Goal: Task Accomplishment & Management: Manage account settings

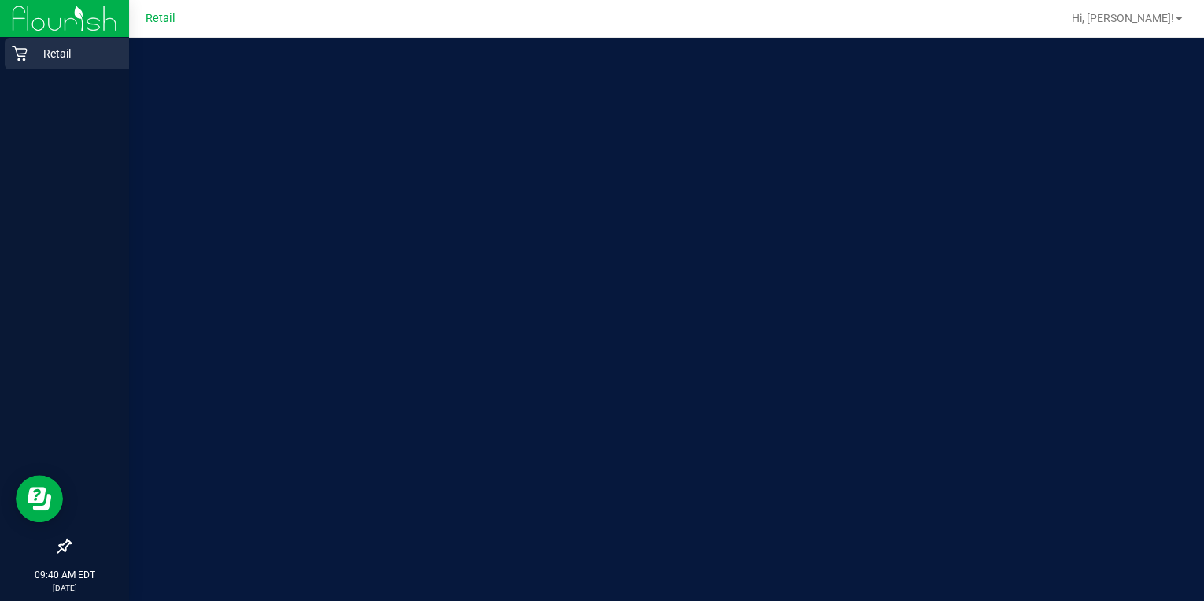
click at [38, 63] on div "Retail" at bounding box center [67, 53] width 124 height 31
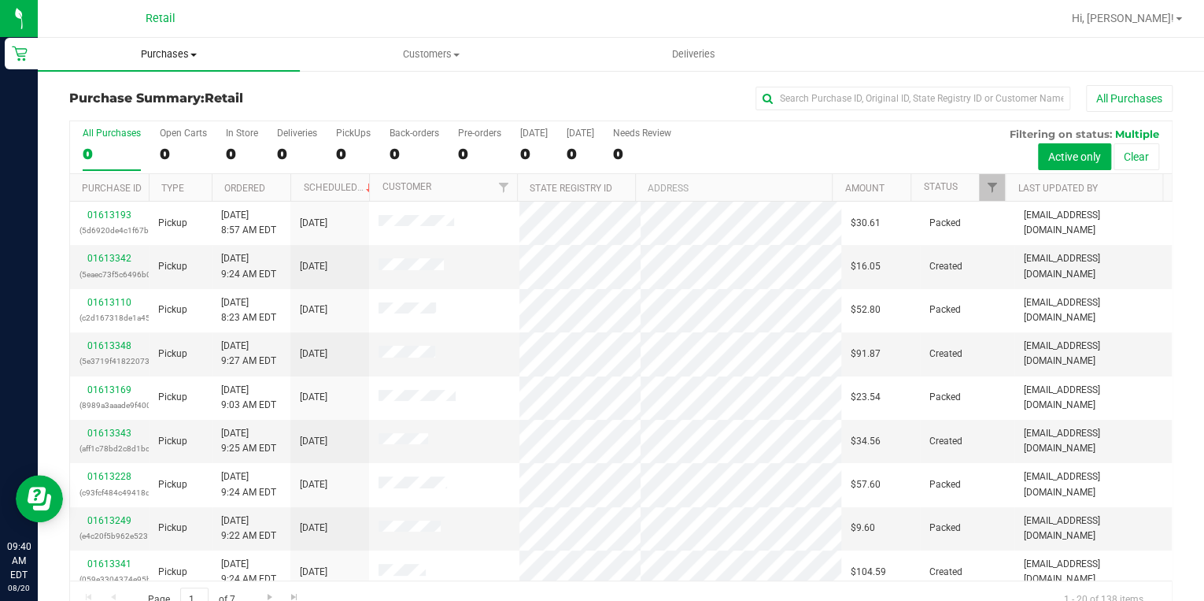
click at [185, 54] on span "Purchases" at bounding box center [169, 54] width 262 height 14
click at [82, 134] on span "All purchases" at bounding box center [94, 132] width 112 height 13
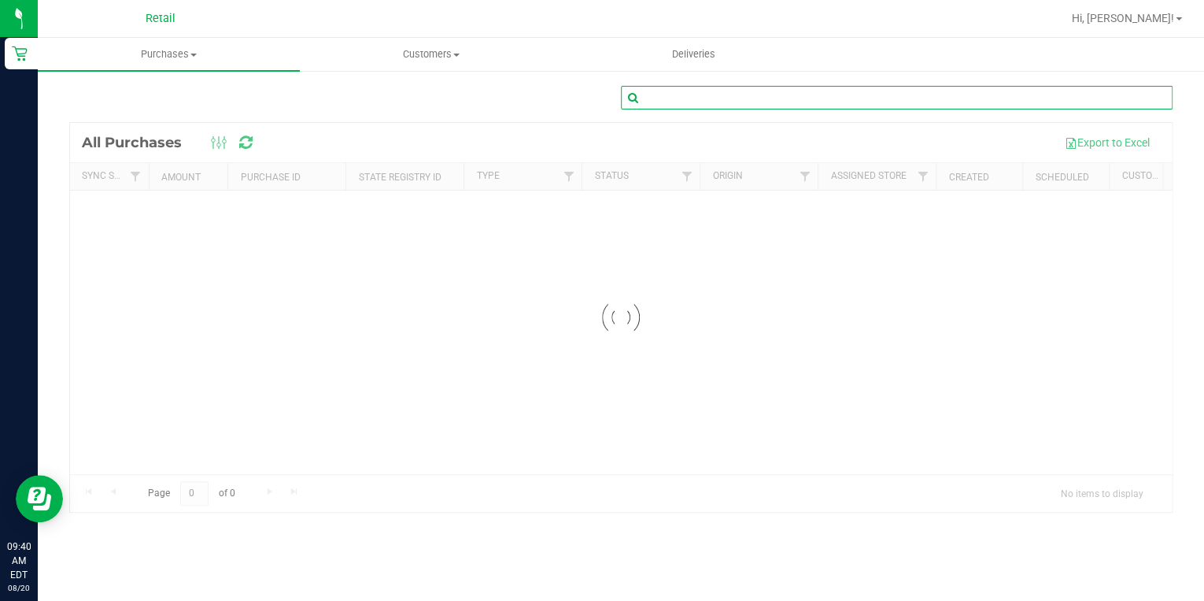
click at [793, 95] on input "text" at bounding box center [897, 98] width 552 height 24
type input "[PERSON_NAME]"
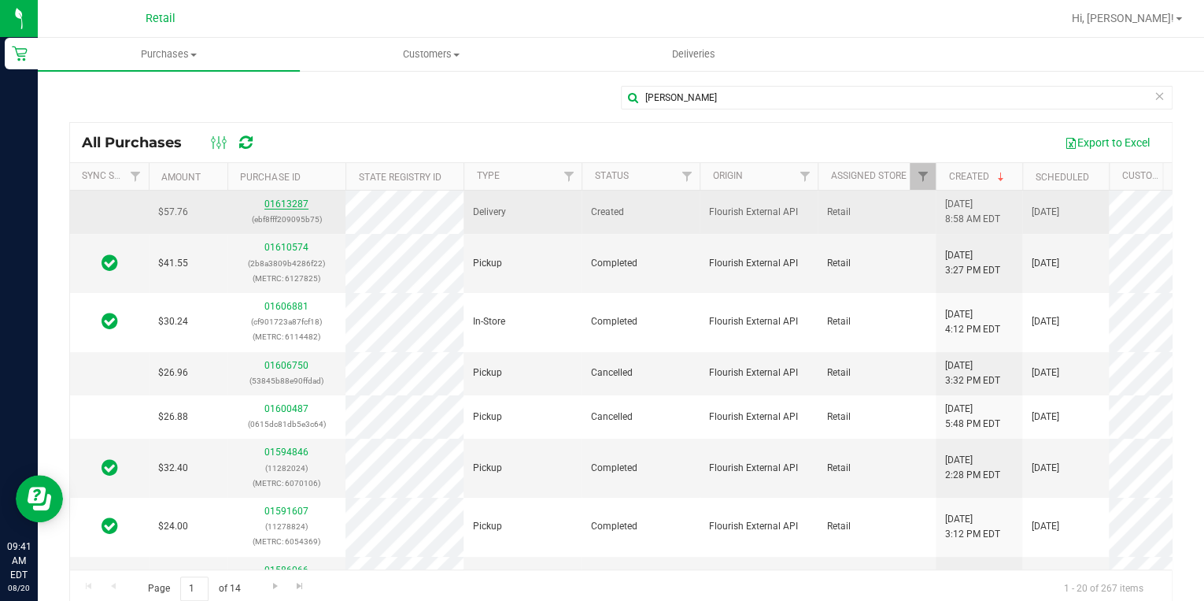
click at [298, 198] on link "01613287" at bounding box center [286, 203] width 44 height 11
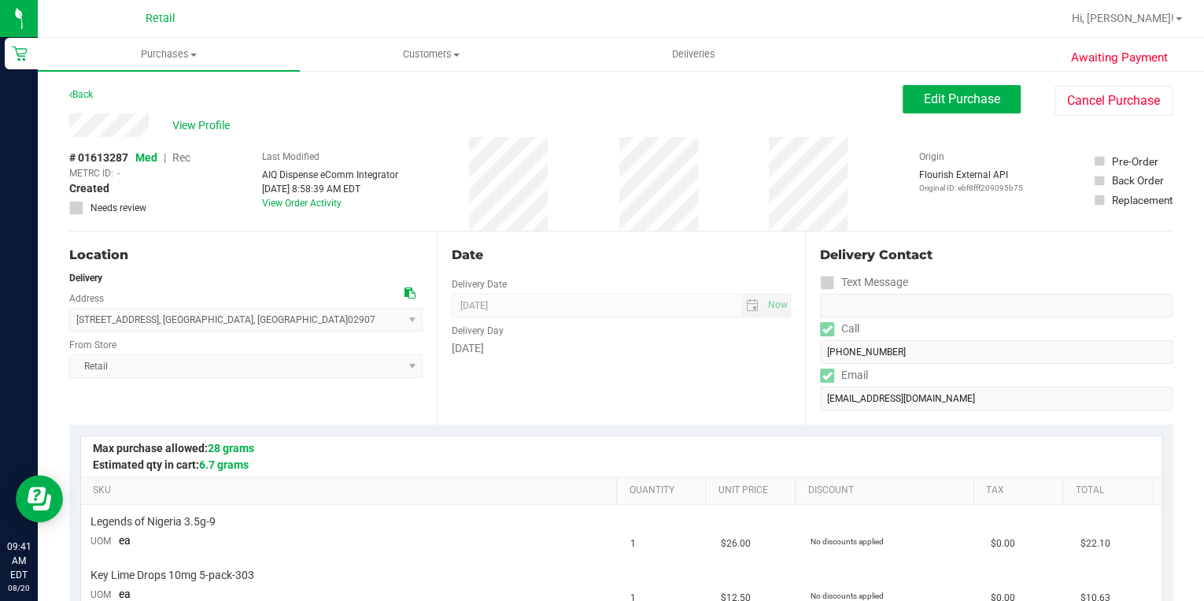
click at [932, 95] on span "Edit Purchase" at bounding box center [962, 98] width 76 height 15
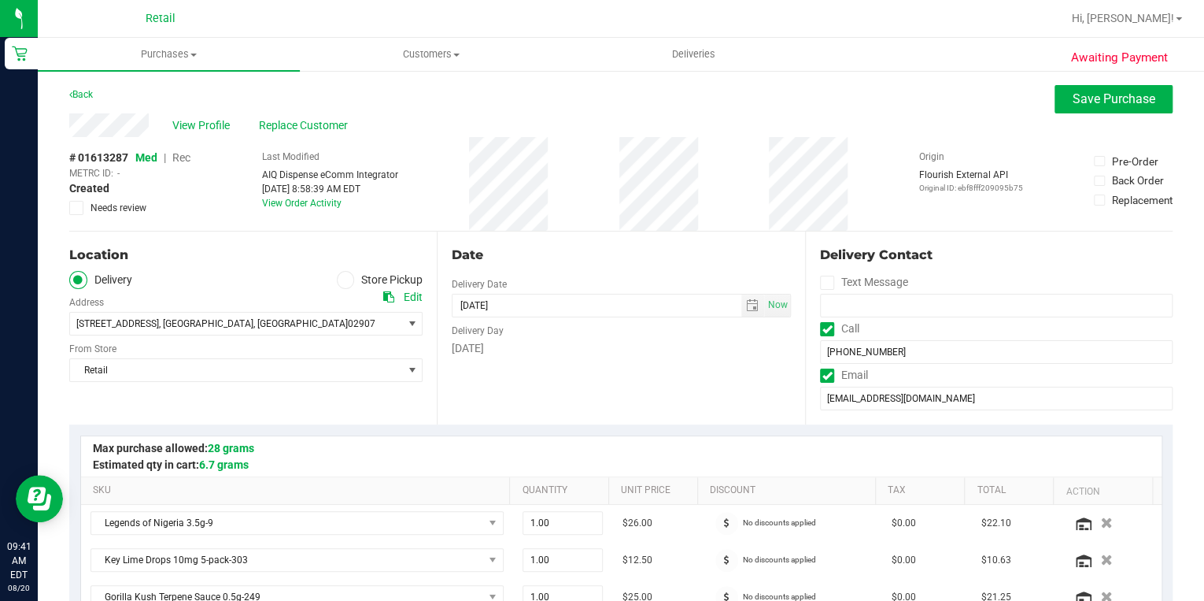
click at [182, 155] on span "Rec" at bounding box center [181, 157] width 18 height 13
click at [182, 155] on span "Rec" at bounding box center [181, 157] width 19 height 13
click at [1076, 113] on button "Save Purchase" at bounding box center [1114, 99] width 118 height 28
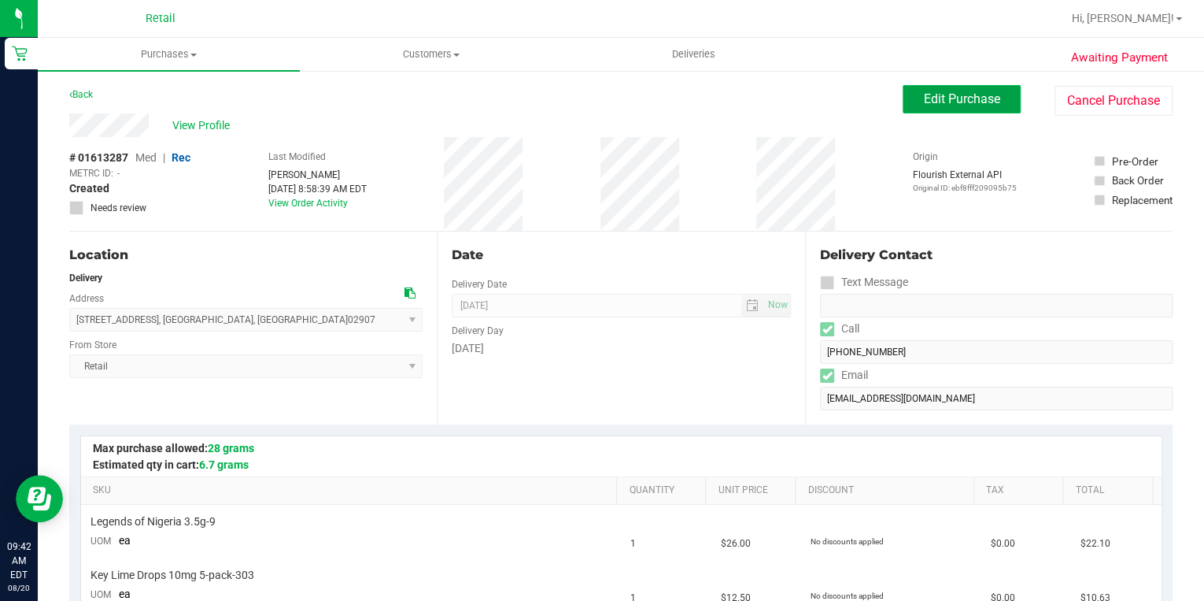
click at [944, 96] on span "Edit Purchase" at bounding box center [962, 98] width 76 height 15
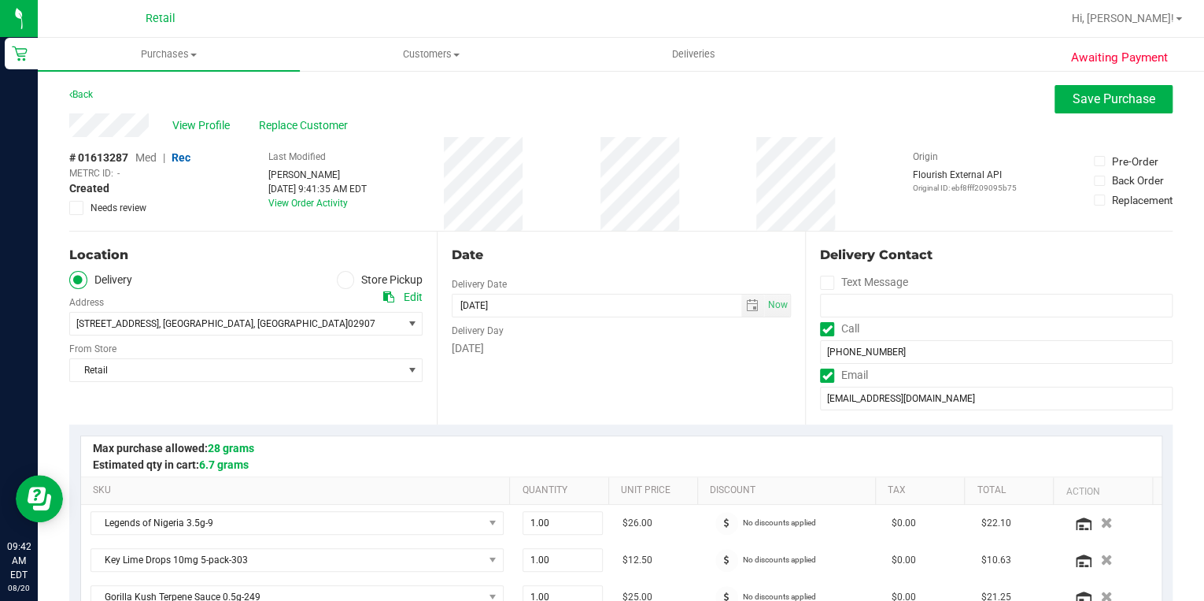
scroll to position [315, 0]
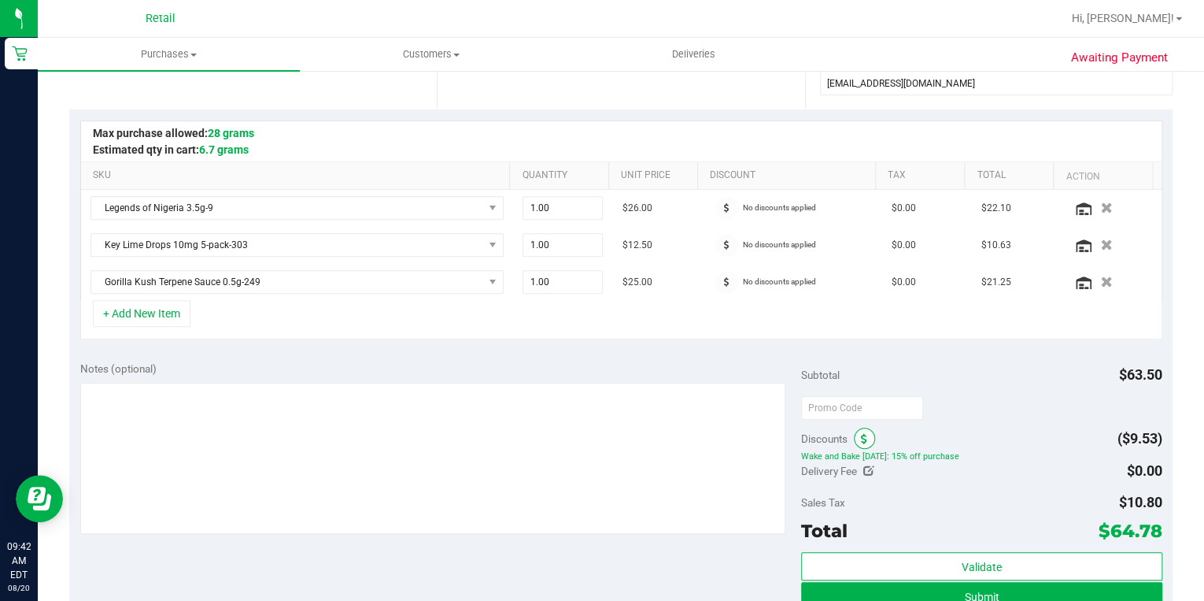
click at [863, 437] on span at bounding box center [864, 437] width 21 height 21
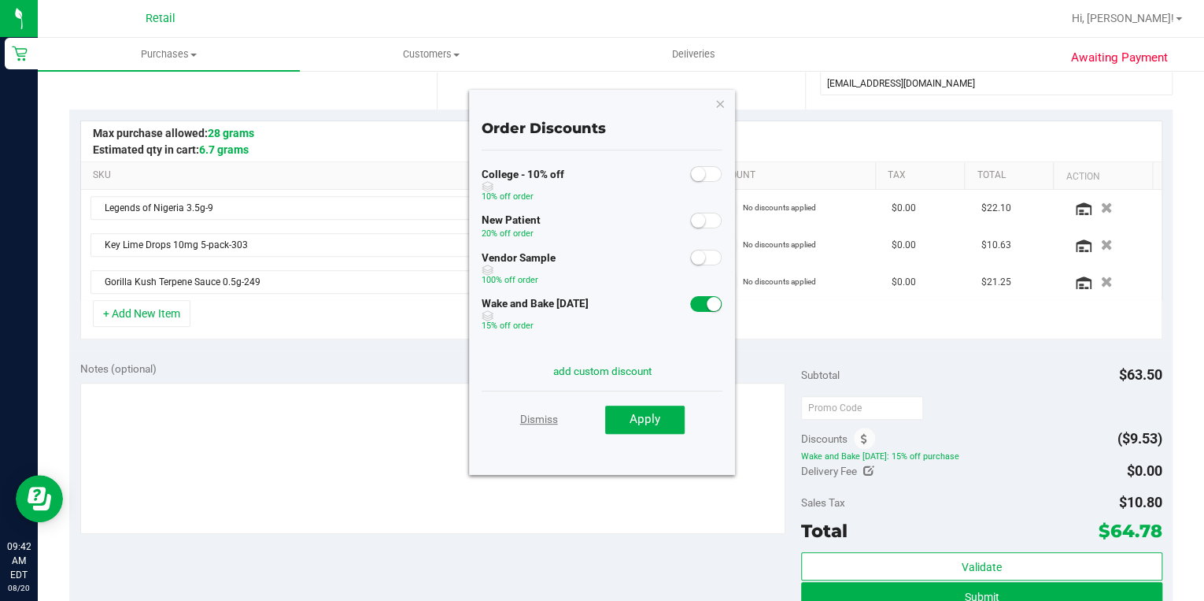
click at [532, 412] on link "Dismiss" at bounding box center [539, 419] width 38 height 28
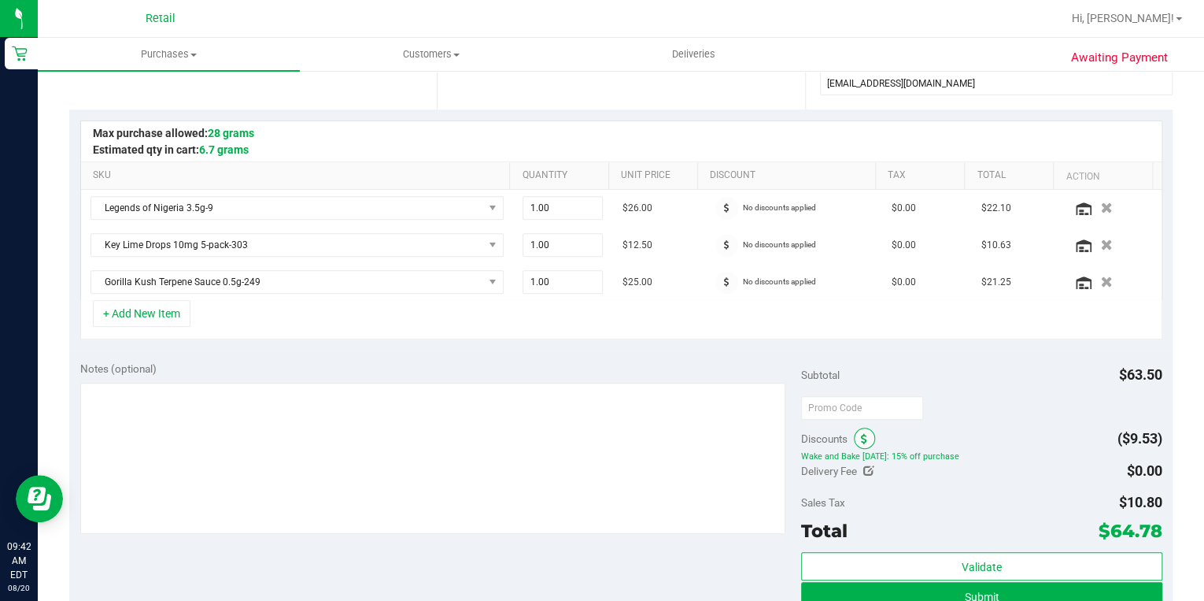
click at [863, 440] on span at bounding box center [864, 437] width 21 height 21
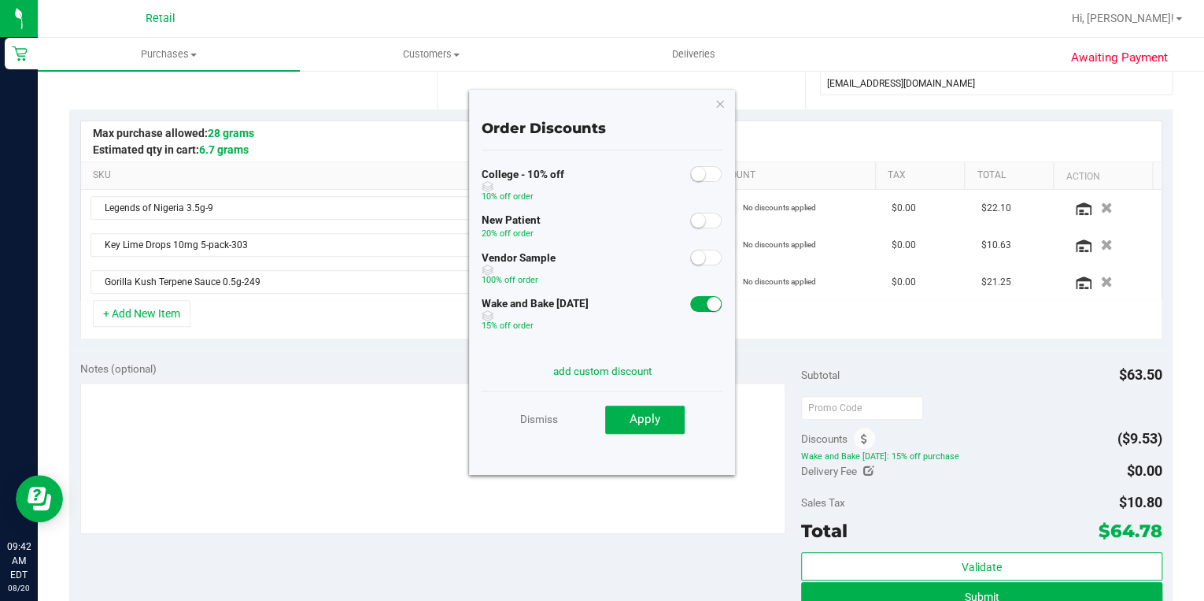
click at [690, 298] on span at bounding box center [705, 304] width 31 height 16
click at [644, 427] on button "Apply" at bounding box center [645, 419] width 80 height 28
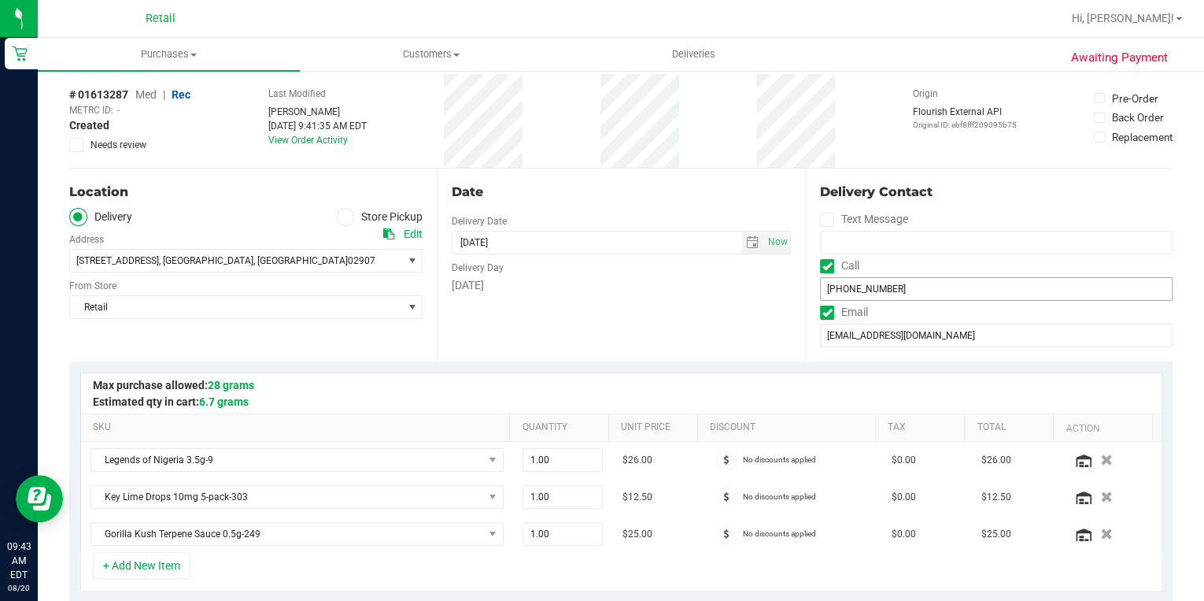
scroll to position [378, 0]
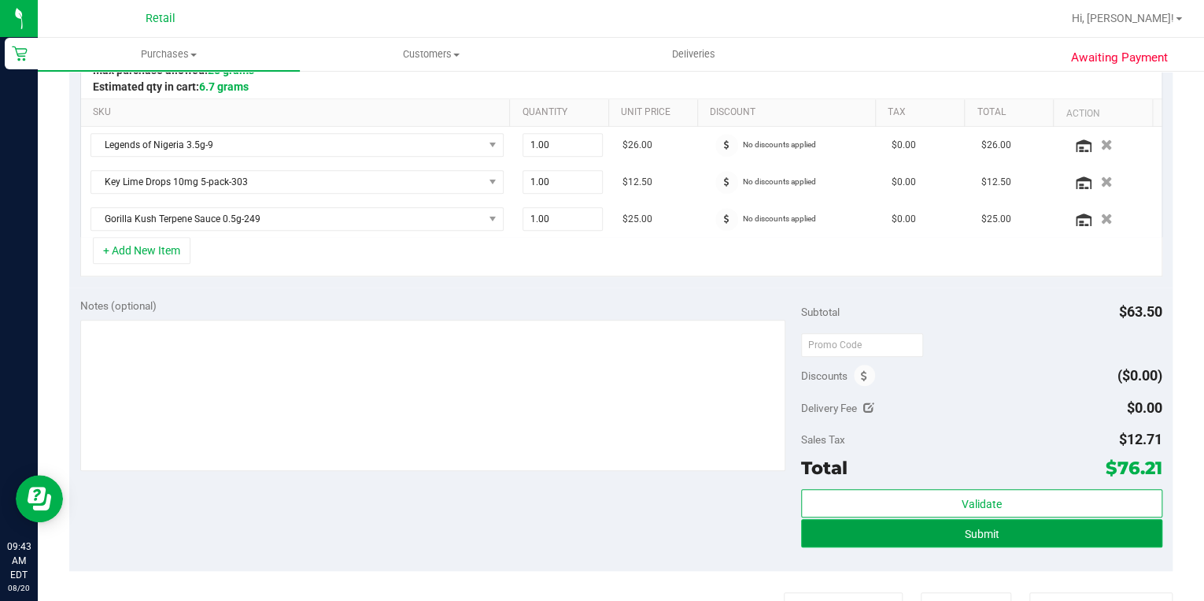
click at [1004, 534] on button "Submit" at bounding box center [981, 533] width 361 height 28
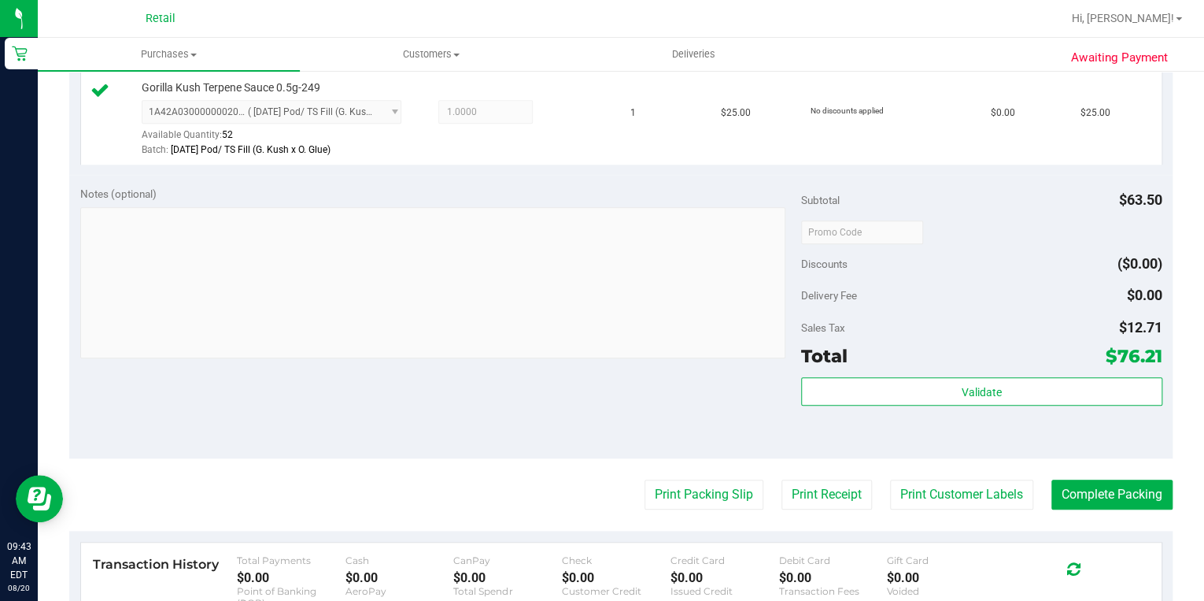
scroll to position [630, 0]
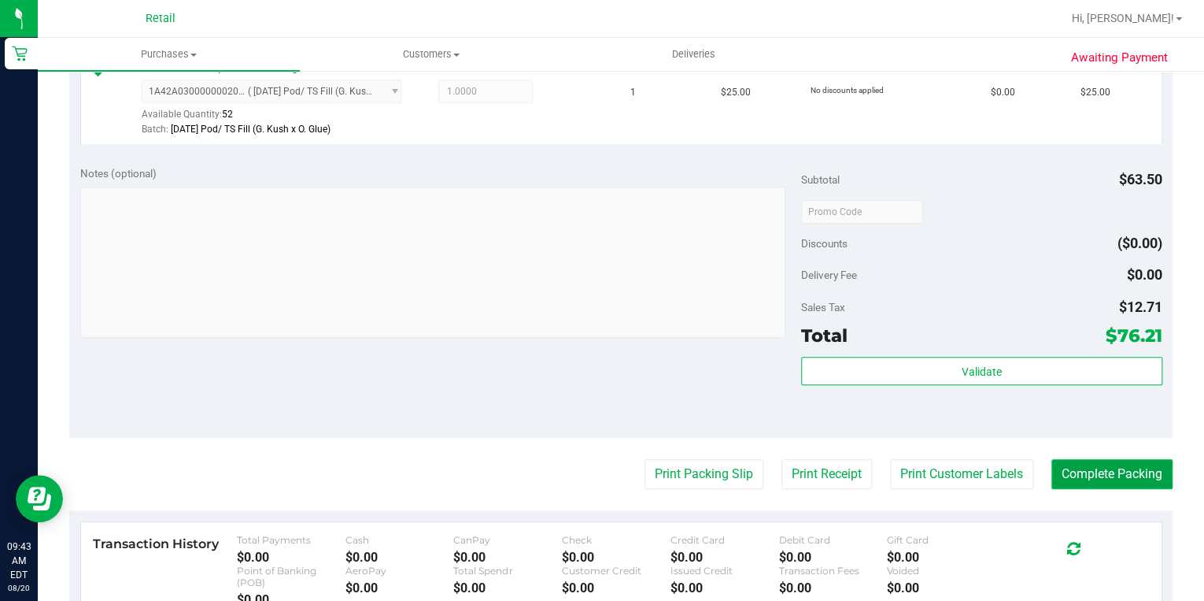
click at [1089, 480] on button "Complete Packing" at bounding box center [1112, 474] width 121 height 30
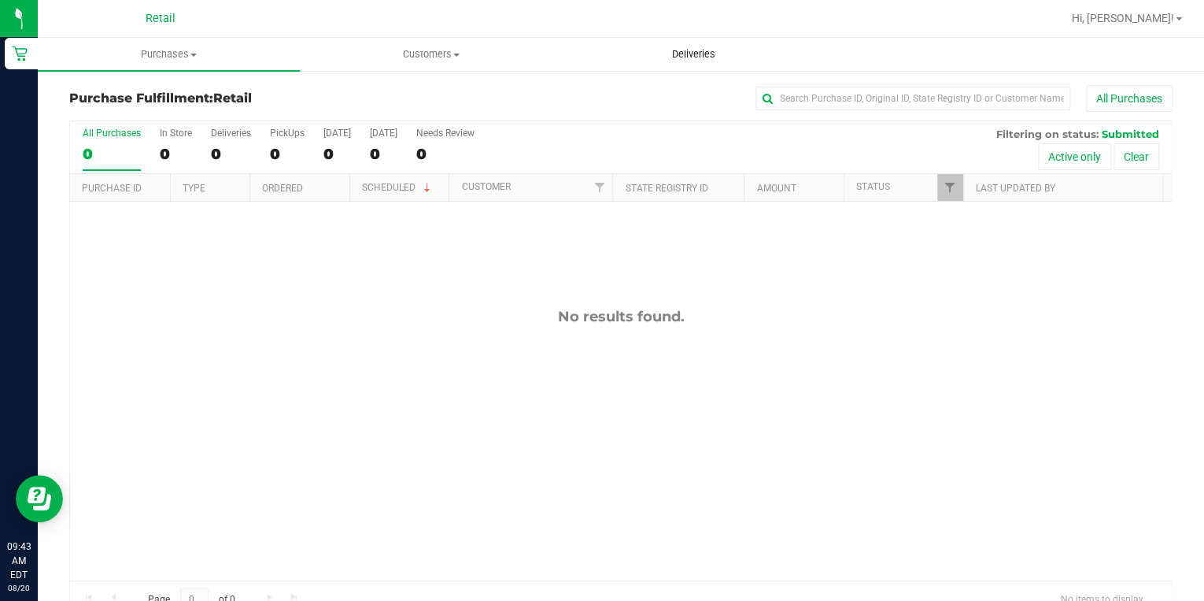
click at [693, 56] on span "Deliveries" at bounding box center [694, 54] width 86 height 14
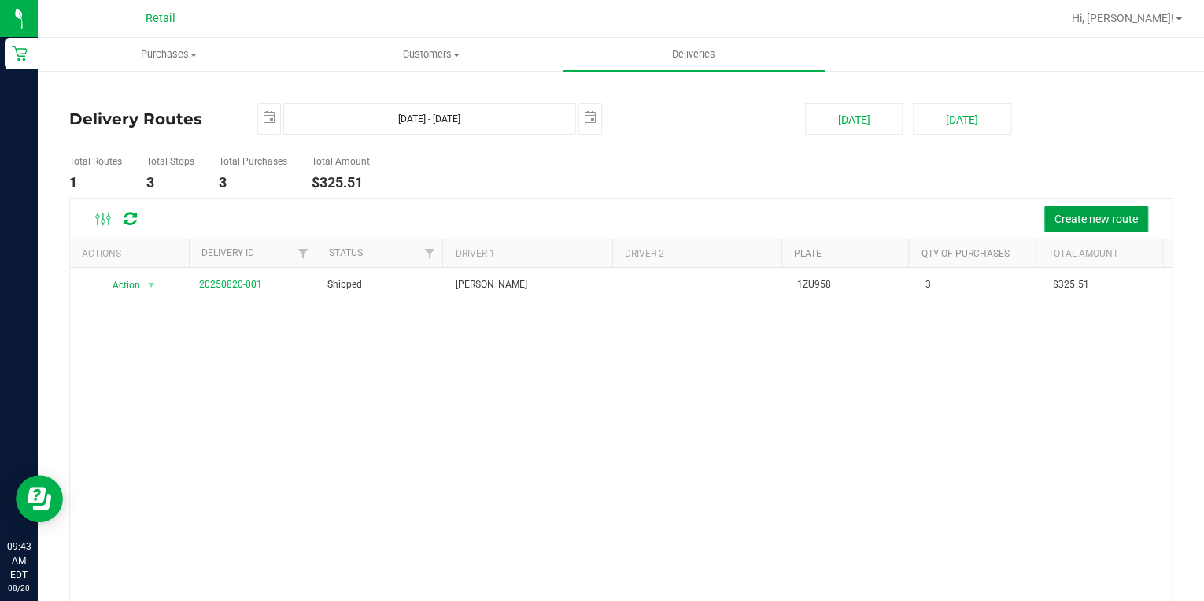
click at [1060, 213] on span "Create new route" at bounding box center [1096, 219] width 83 height 13
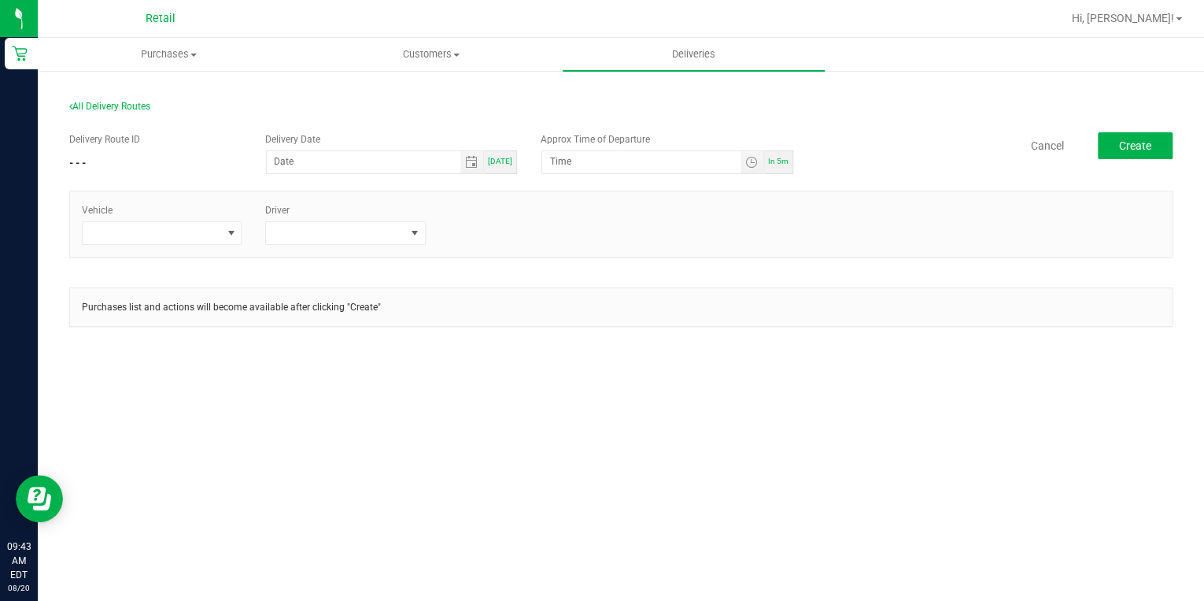
click at [491, 161] on span "[DATE]" at bounding box center [500, 161] width 24 height 9
type input "[DATE]"
click at [748, 165] on span "Toggle time list" at bounding box center [751, 162] width 13 height 13
click at [568, 355] on span "10" at bounding box center [573, 359] width 11 height 11
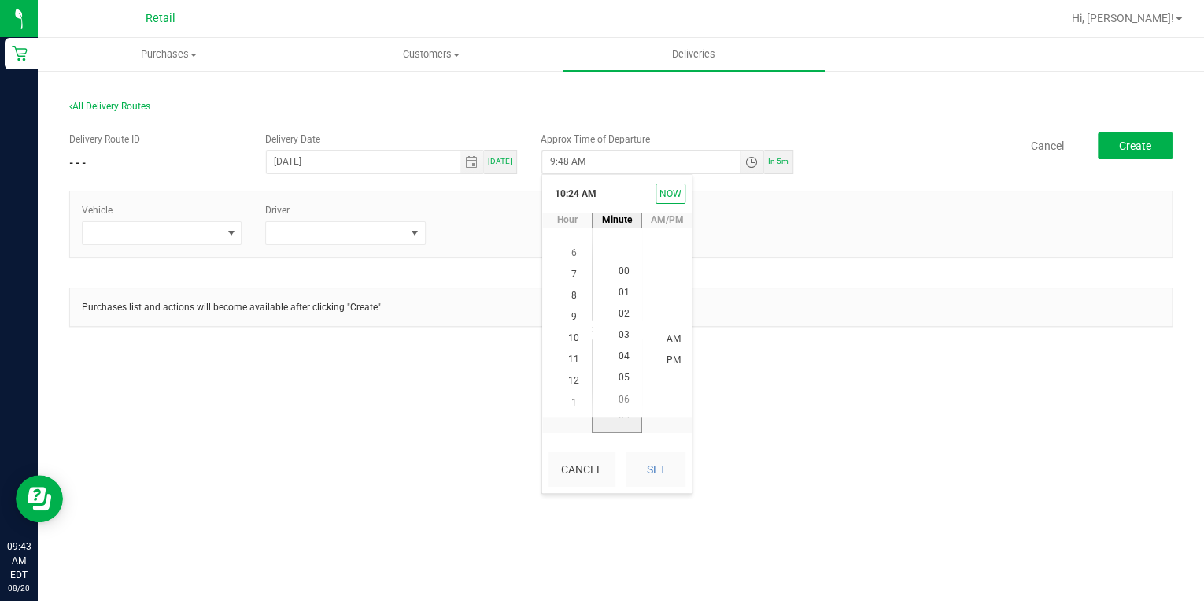
scroll to position [0, 0]
click at [618, 332] on span "00" at bounding box center [623, 337] width 11 height 11
click at [667, 339] on span "AM" at bounding box center [674, 337] width 14 height 11
drag, startPoint x: 658, startPoint y: 459, endPoint x: 574, endPoint y: 464, distance: 84.4
click at [655, 460] on button "Set" at bounding box center [656, 469] width 59 height 35
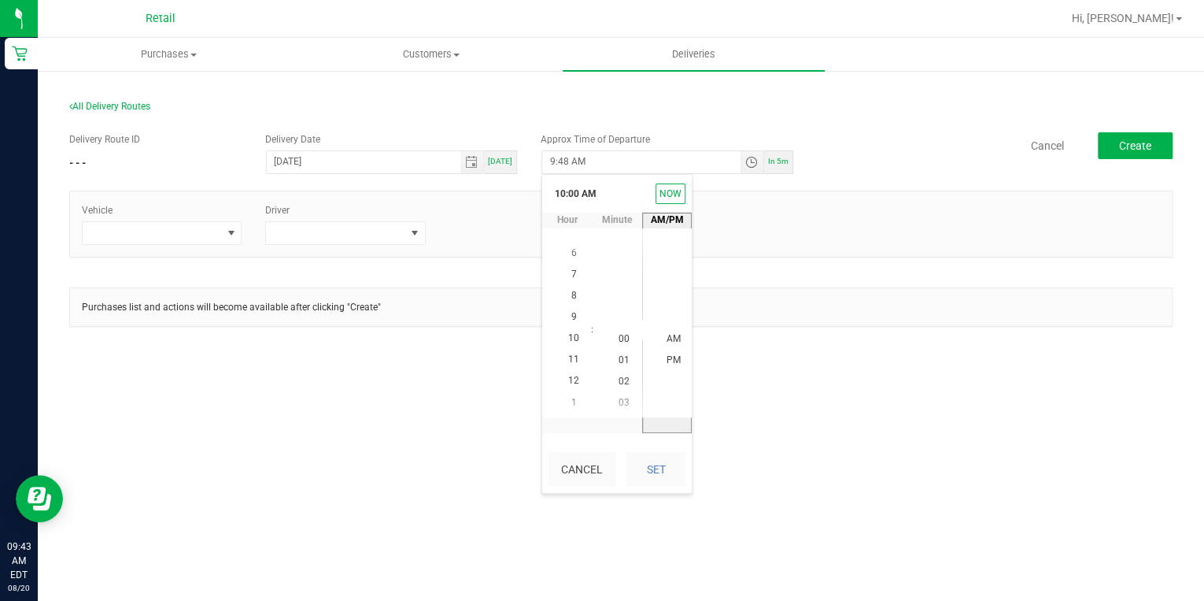
type input "10:00 AM"
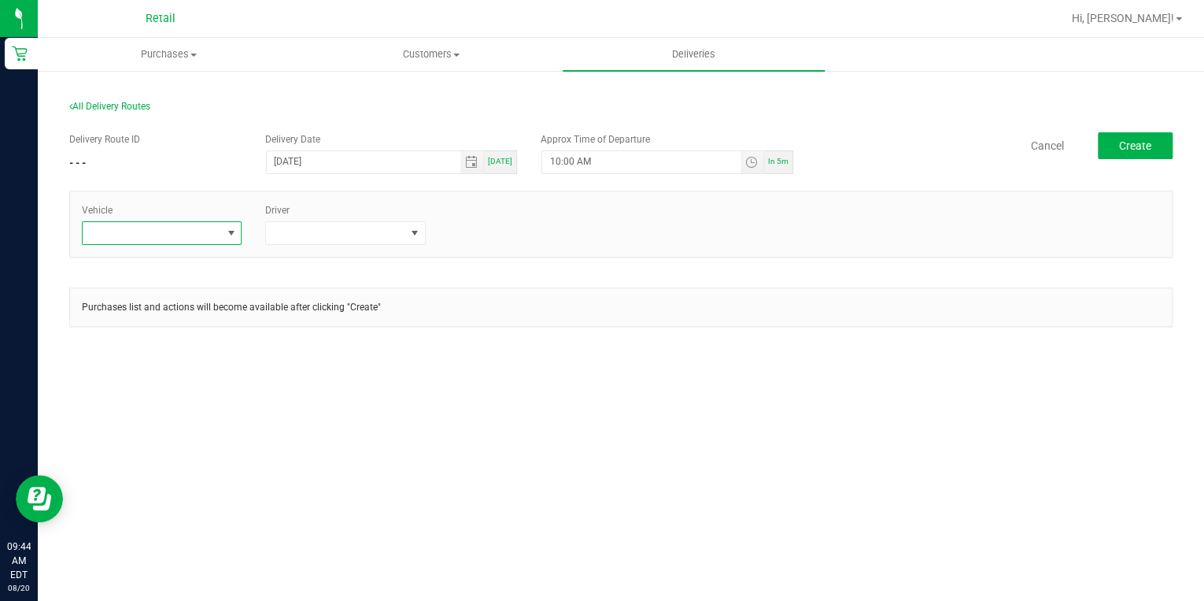
click at [198, 234] on span at bounding box center [152, 233] width 139 height 22
click at [128, 334] on li "Tesla" at bounding box center [162, 326] width 158 height 27
click at [353, 239] on span at bounding box center [335, 233] width 139 height 22
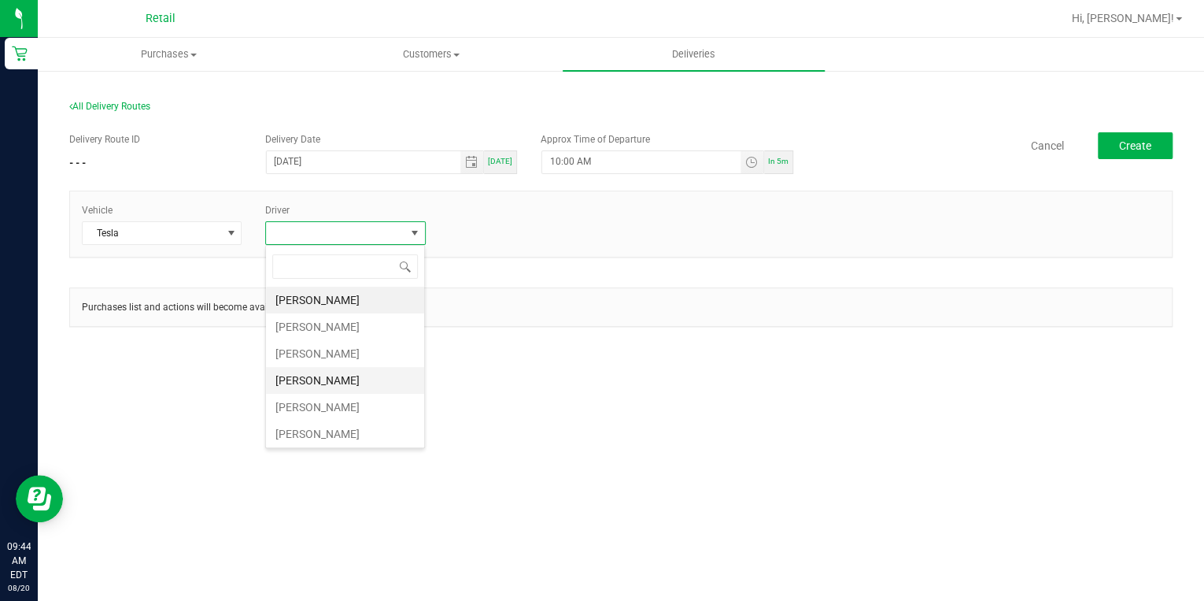
click at [322, 387] on li "[PERSON_NAME]" at bounding box center [345, 380] width 158 height 27
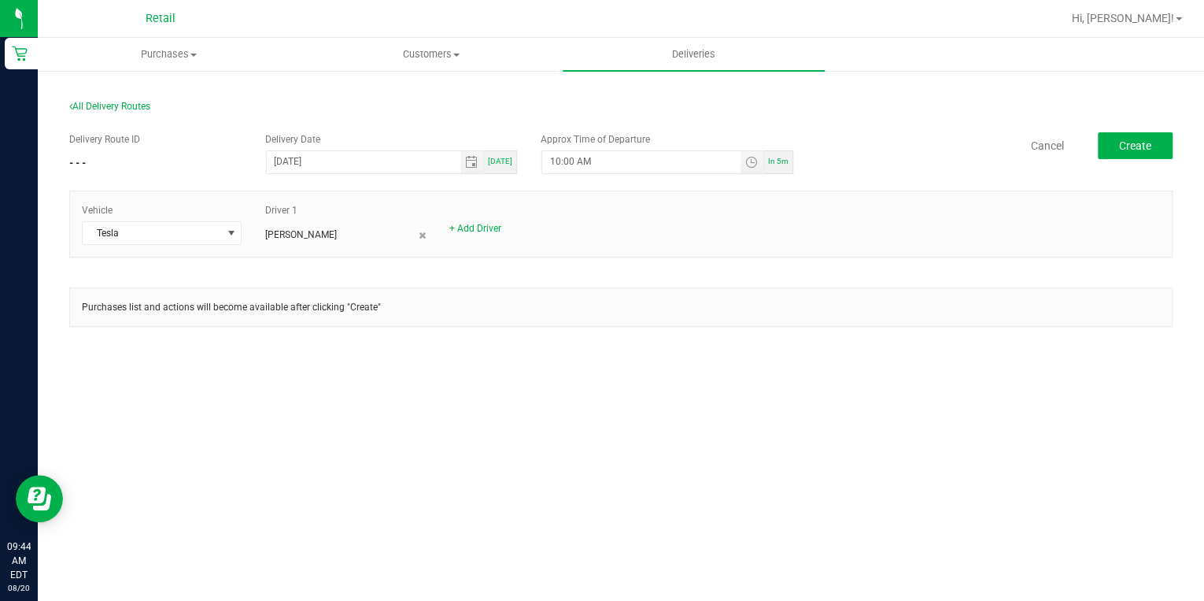
click at [595, 391] on div "Purchases Summary of purchases Fulfillment All purchases Customers All customer…" at bounding box center [621, 319] width 1167 height 563
click at [1121, 150] on span "Create" at bounding box center [1135, 145] width 32 height 13
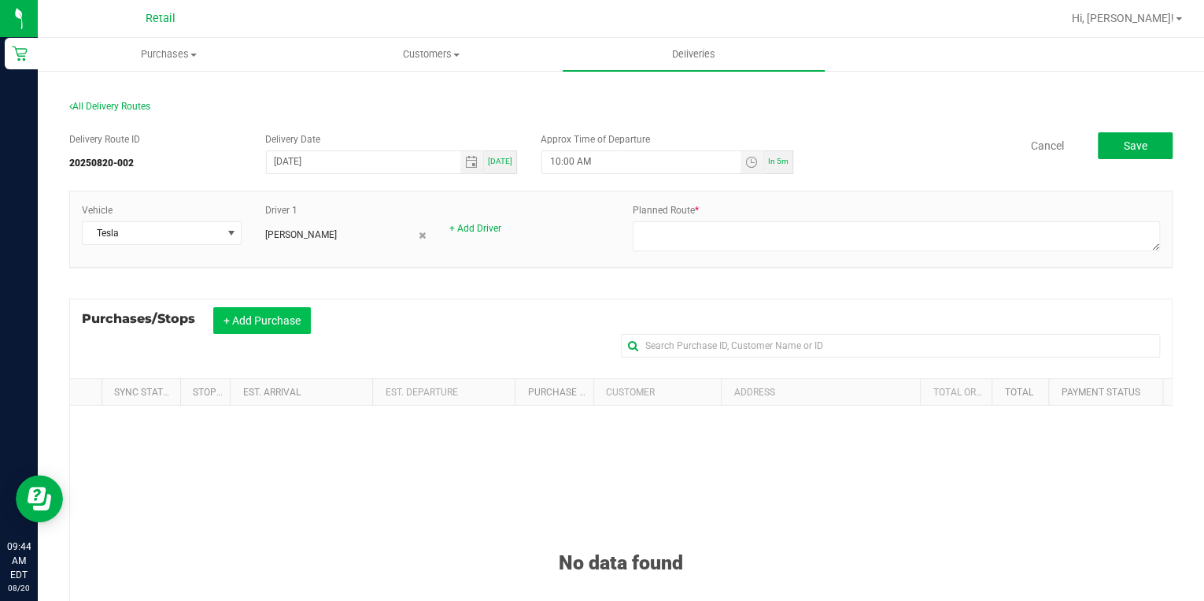
click at [254, 320] on button "+ Add Purchase" at bounding box center [262, 320] width 98 height 27
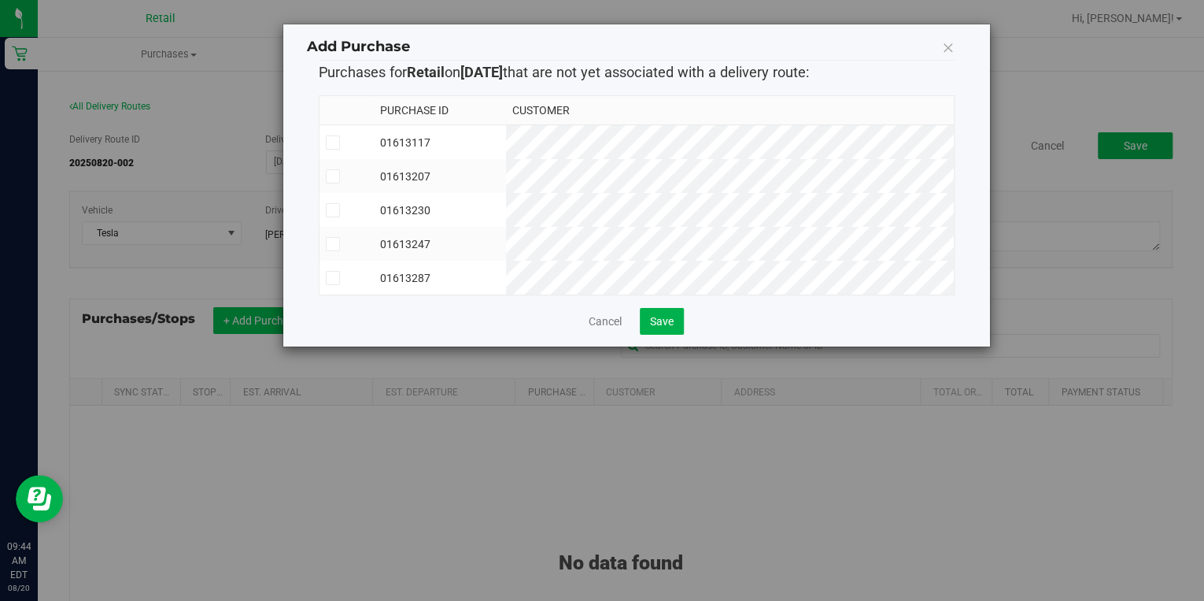
click at [278, 325] on div "Add Purchase Purchases for Retail on [DATE] that are not yet associated with a …" at bounding box center [608, 300] width 1216 height 601
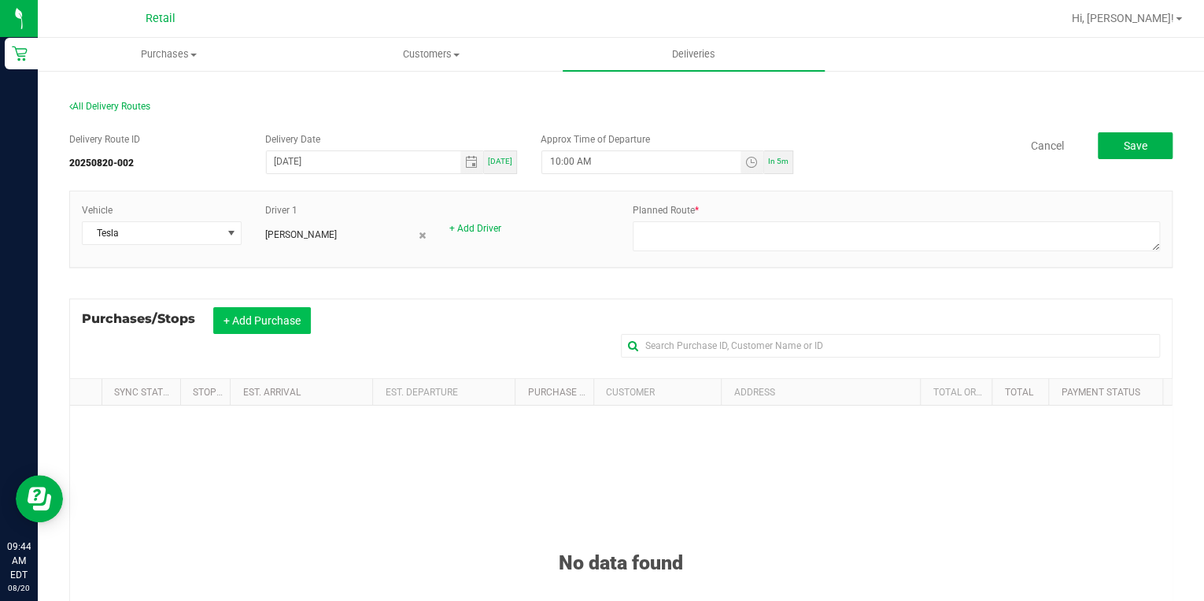
click at [261, 320] on button "+ Add Purchase" at bounding box center [262, 320] width 98 height 27
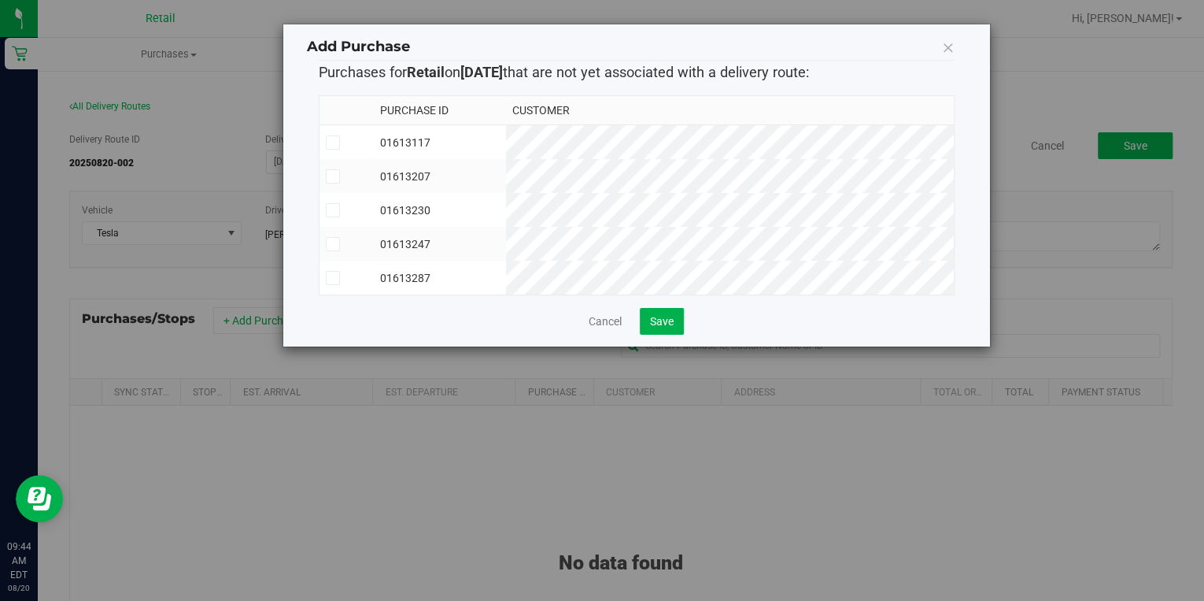
click at [505, 277] on td "01613287" at bounding box center [439, 278] width 131 height 34
click at [334, 244] on icon at bounding box center [332, 244] width 10 height 0
click at [0, 0] on input "checkbox" at bounding box center [0, 0] width 0 height 0
click at [337, 179] on span at bounding box center [333, 176] width 14 height 14
click at [0, 0] on input "checkbox" at bounding box center [0, 0] width 0 height 0
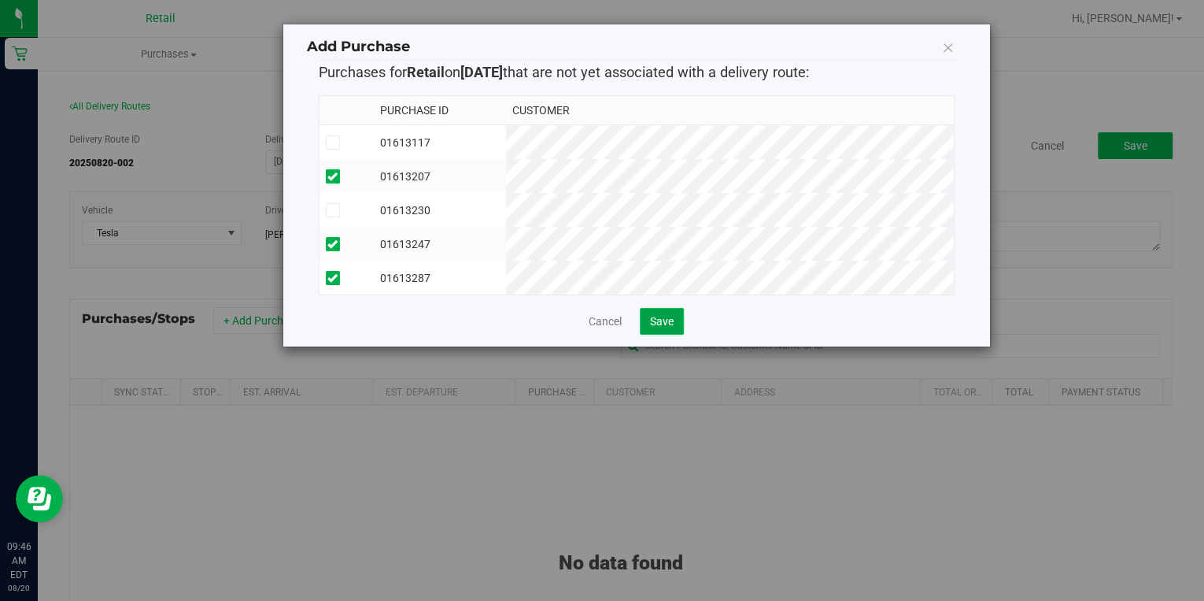
click at [658, 327] on span "Save" at bounding box center [662, 321] width 24 height 13
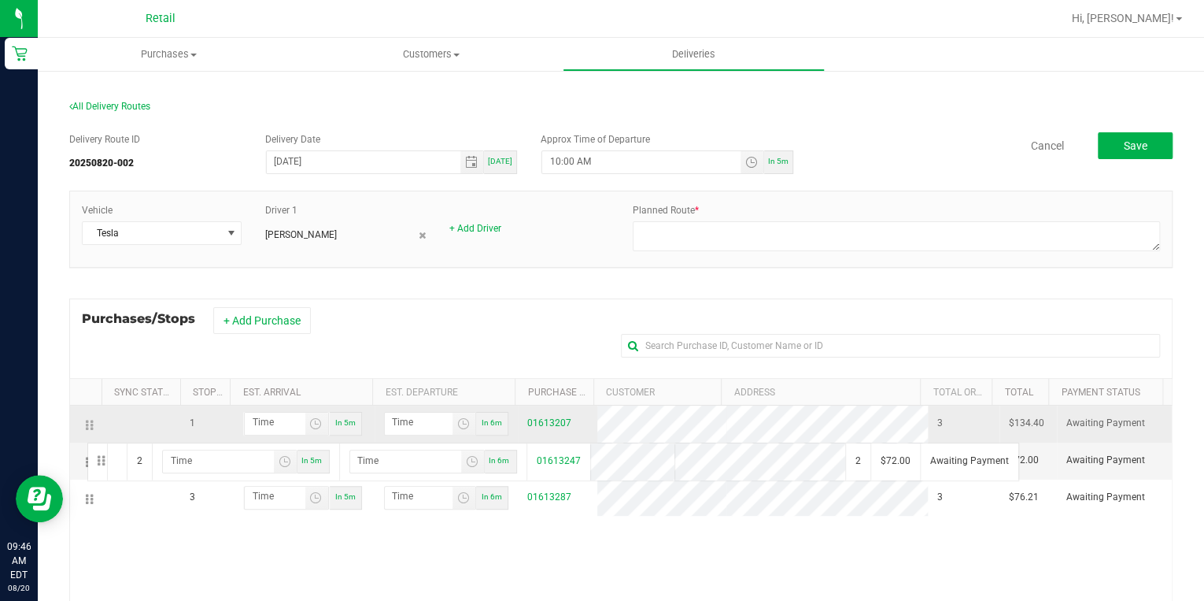
drag, startPoint x: 85, startPoint y: 462, endPoint x: 83, endPoint y: 434, distance: 28.4
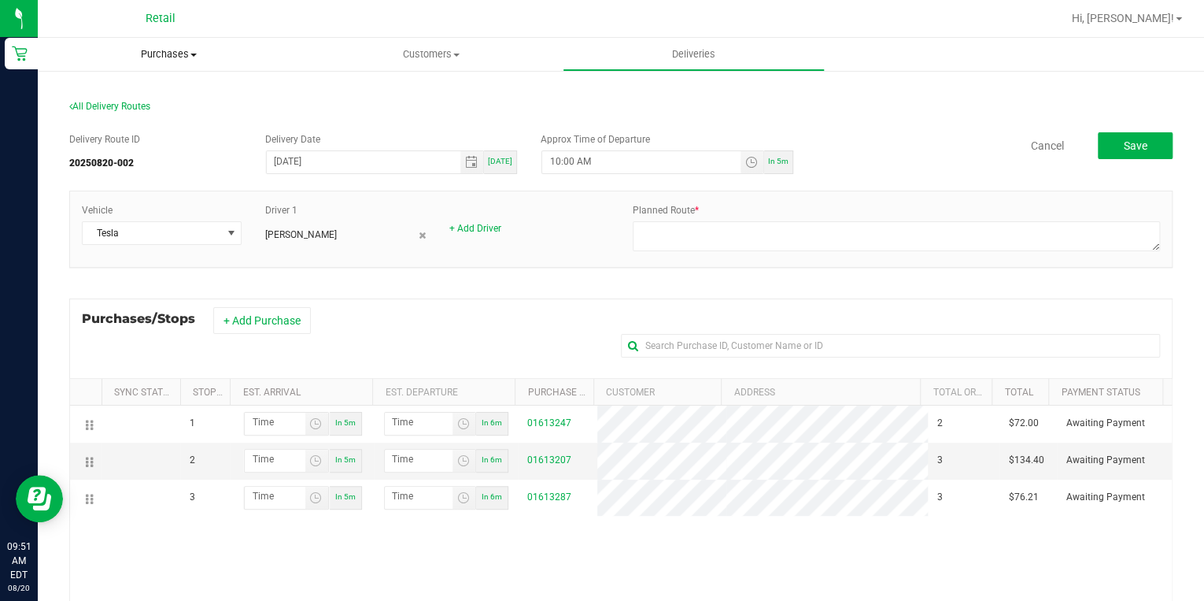
click at [164, 56] on span "Purchases" at bounding box center [169, 54] width 262 height 14
click at [107, 126] on span "All purchases" at bounding box center [94, 132] width 112 height 13
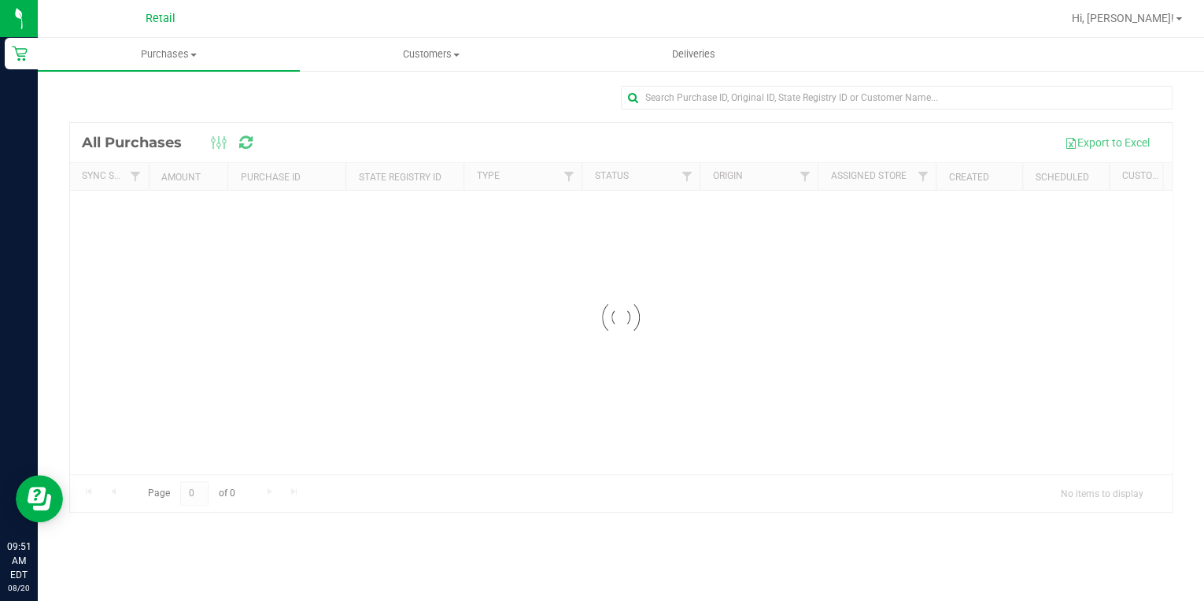
click at [665, 111] on div at bounding box center [897, 104] width 552 height 36
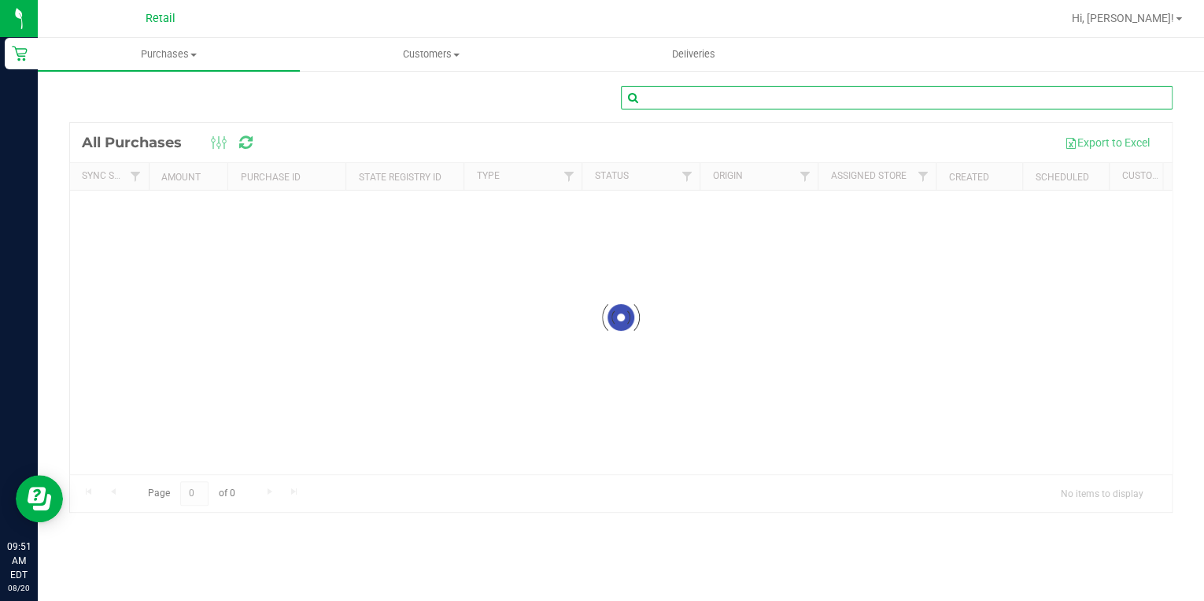
click at [669, 98] on input "text" at bounding box center [897, 98] width 552 height 24
type input "[PERSON_NAME]"
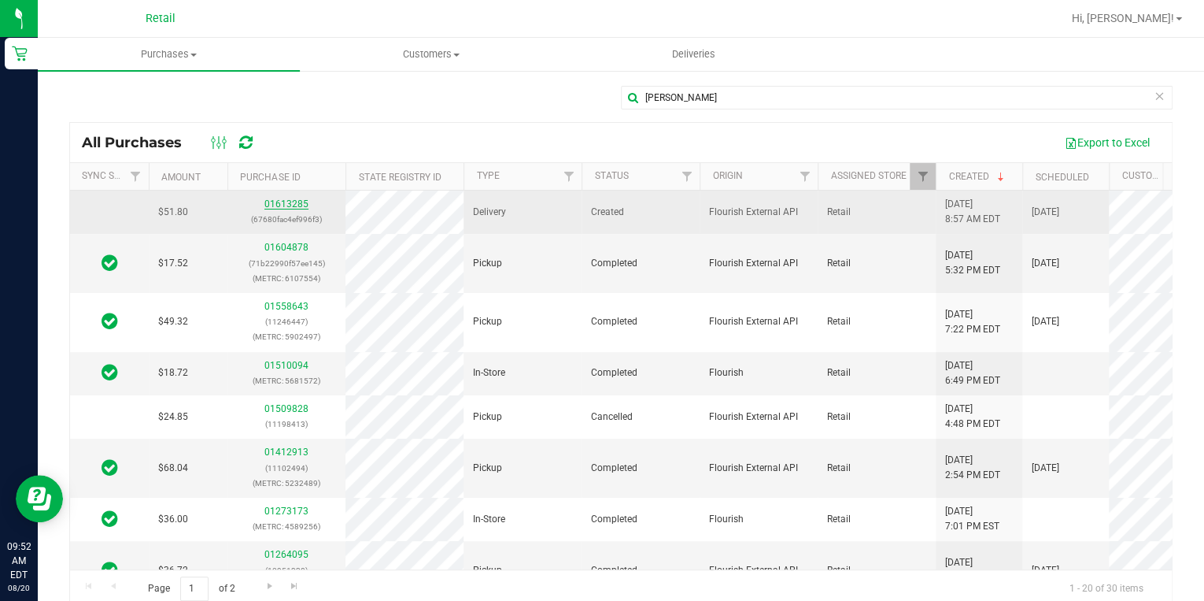
click at [287, 204] on link "01613285" at bounding box center [286, 203] width 44 height 11
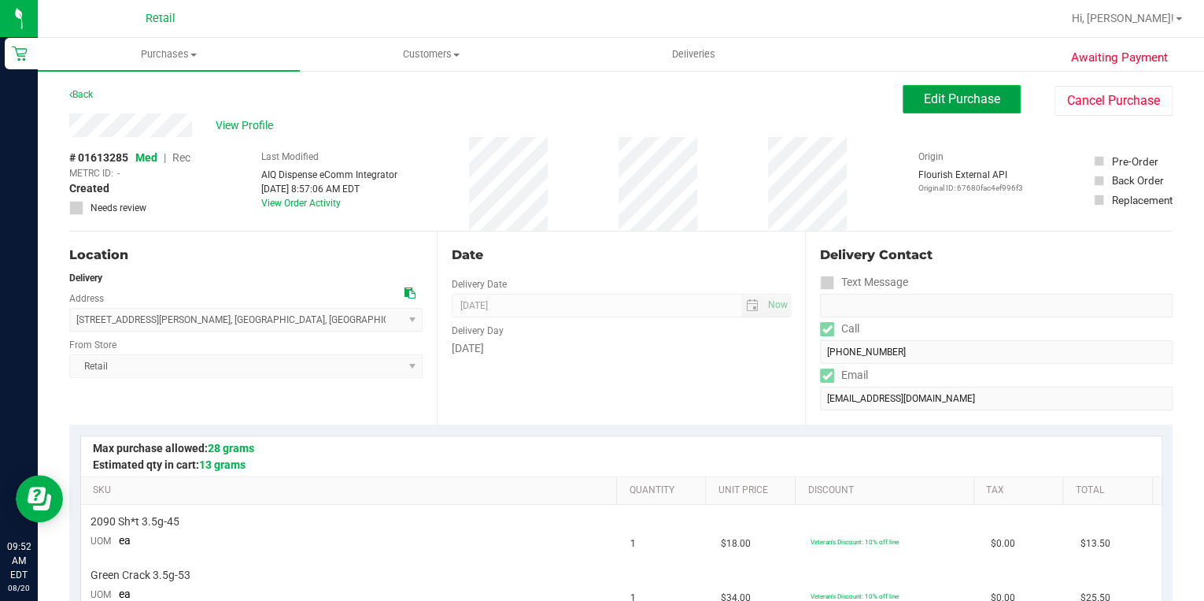
click at [952, 98] on span "Edit Purchase" at bounding box center [962, 98] width 76 height 15
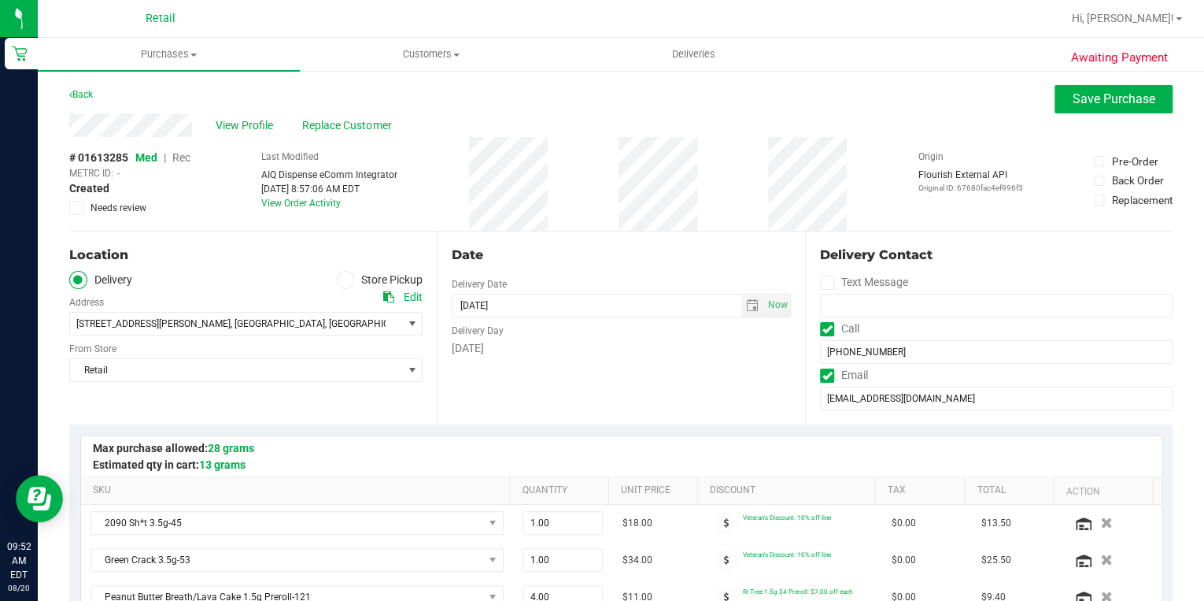
click at [179, 158] on span "Rec" at bounding box center [181, 157] width 18 height 13
click at [1121, 99] on span "Save Purchase" at bounding box center [1114, 98] width 83 height 15
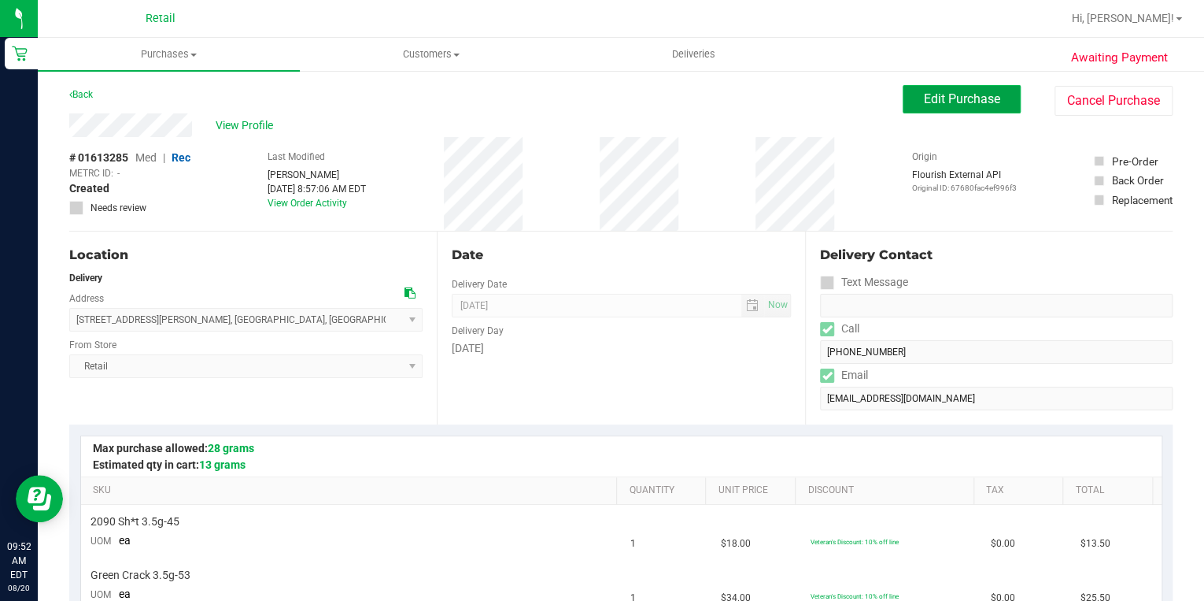
click at [935, 104] on span "Edit Purchase" at bounding box center [962, 98] width 76 height 15
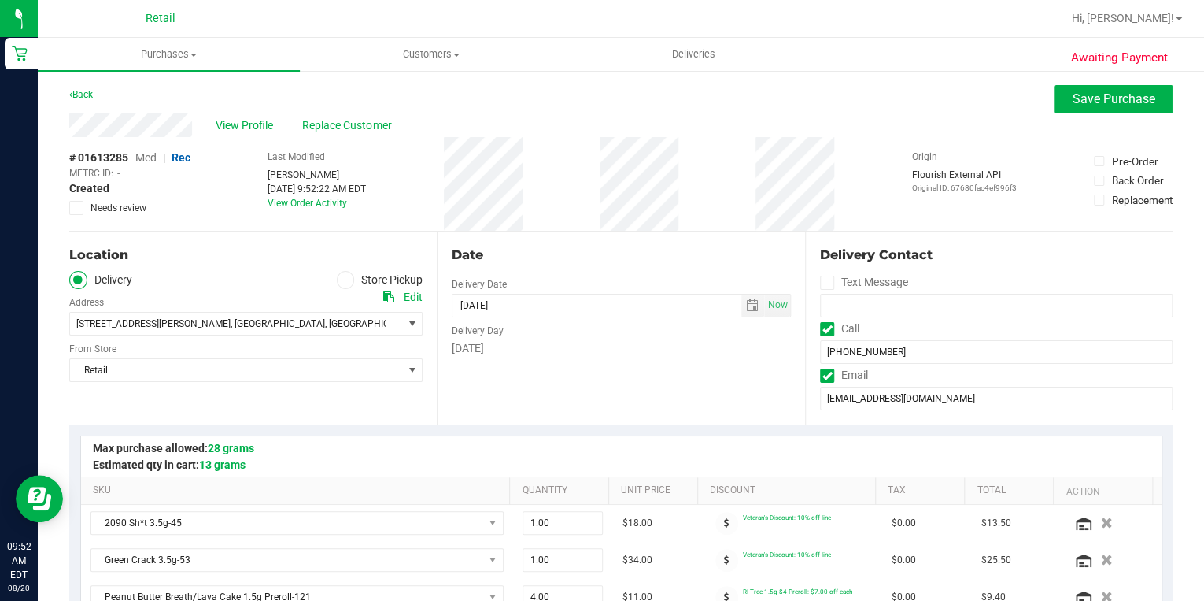
scroll to position [252, 0]
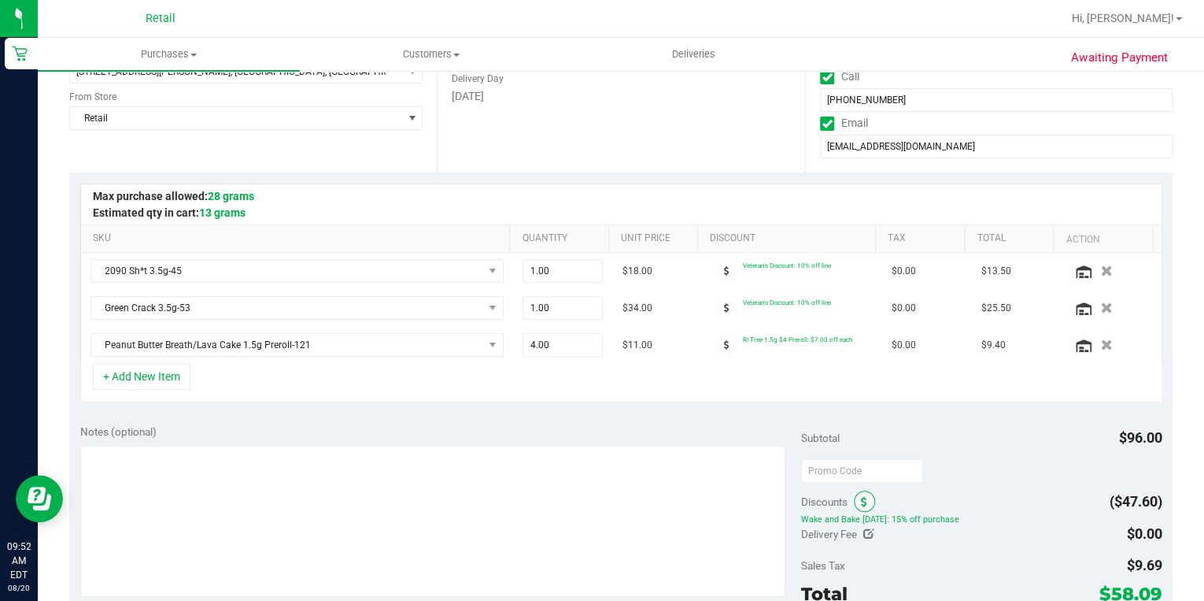
click at [864, 500] on span at bounding box center [864, 500] width 21 height 21
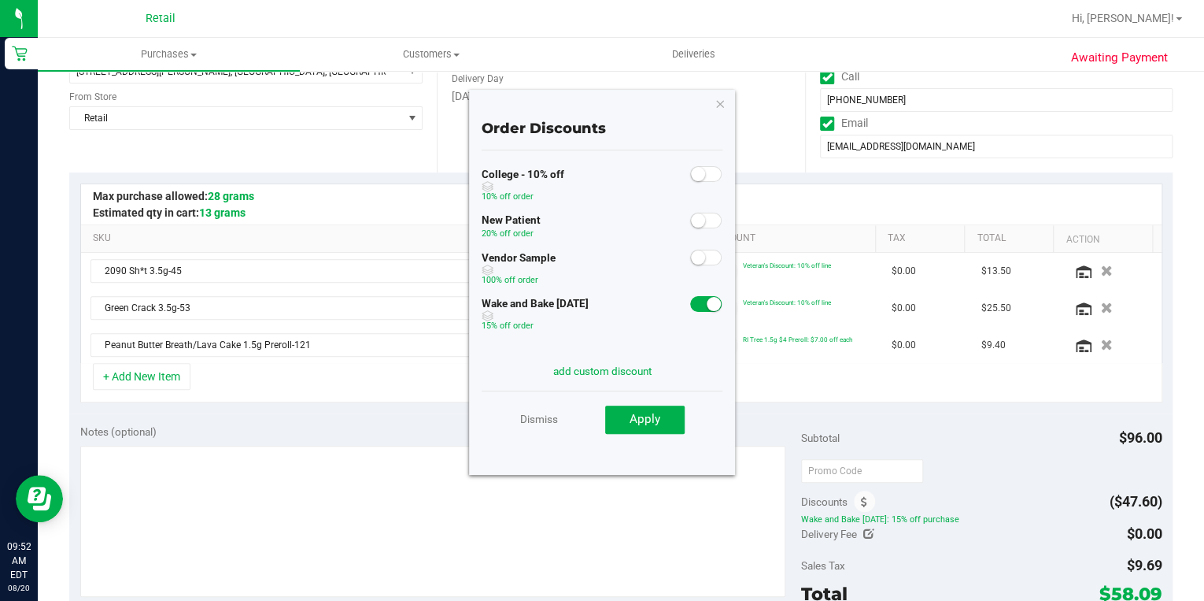
click at [696, 302] on span at bounding box center [705, 304] width 31 height 16
click at [668, 419] on button "Apply" at bounding box center [645, 419] width 80 height 28
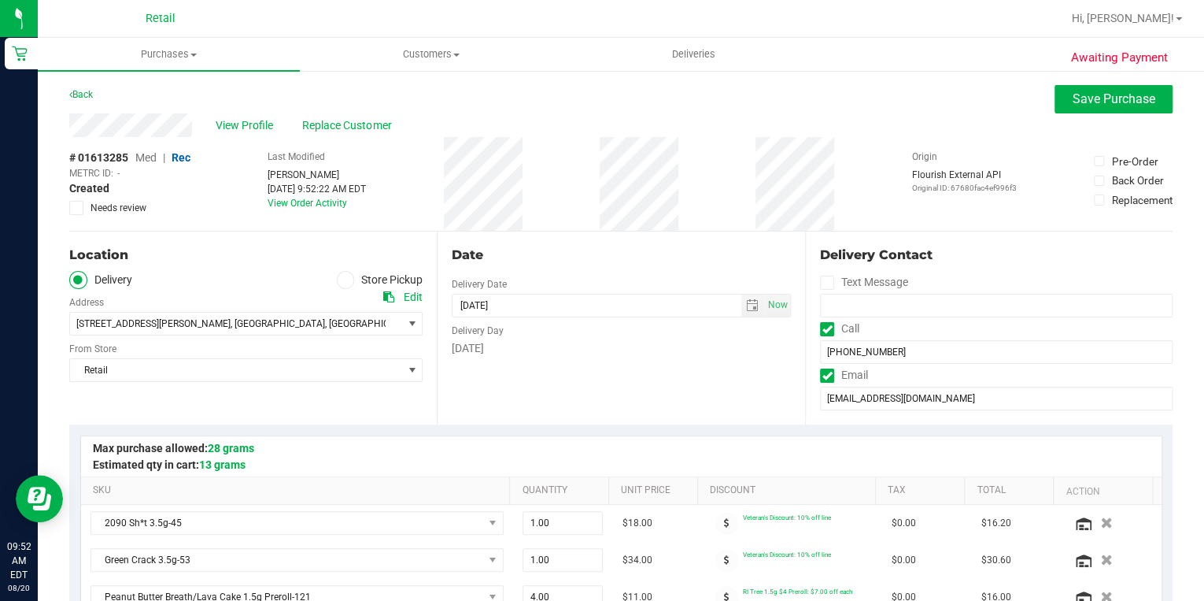
scroll to position [378, 0]
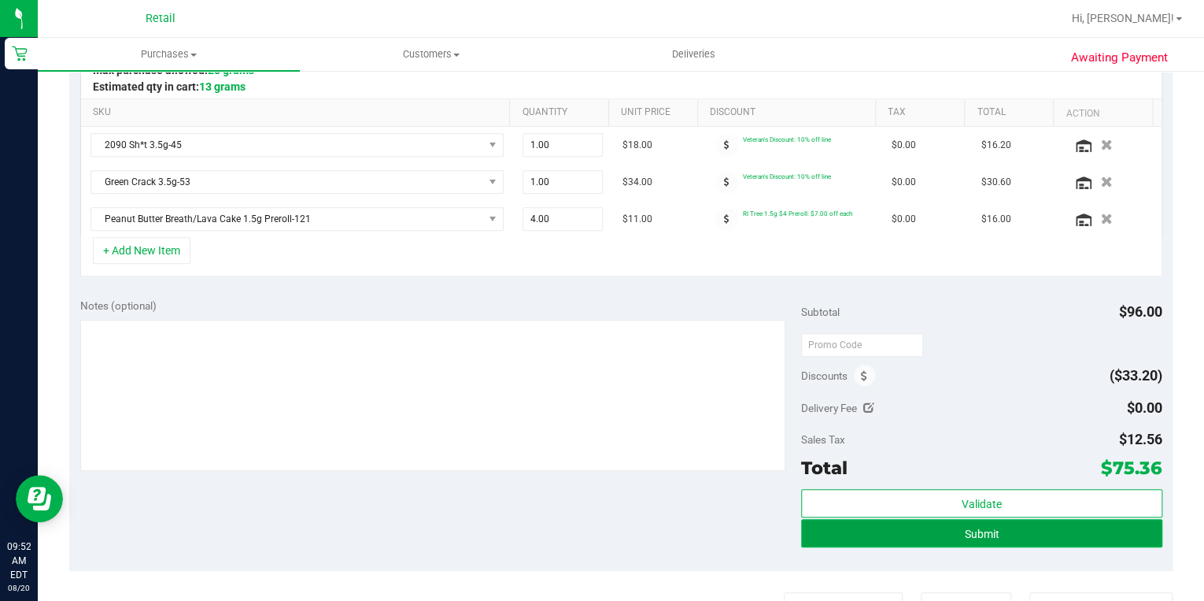
click at [985, 522] on button "Submit" at bounding box center [981, 533] width 361 height 28
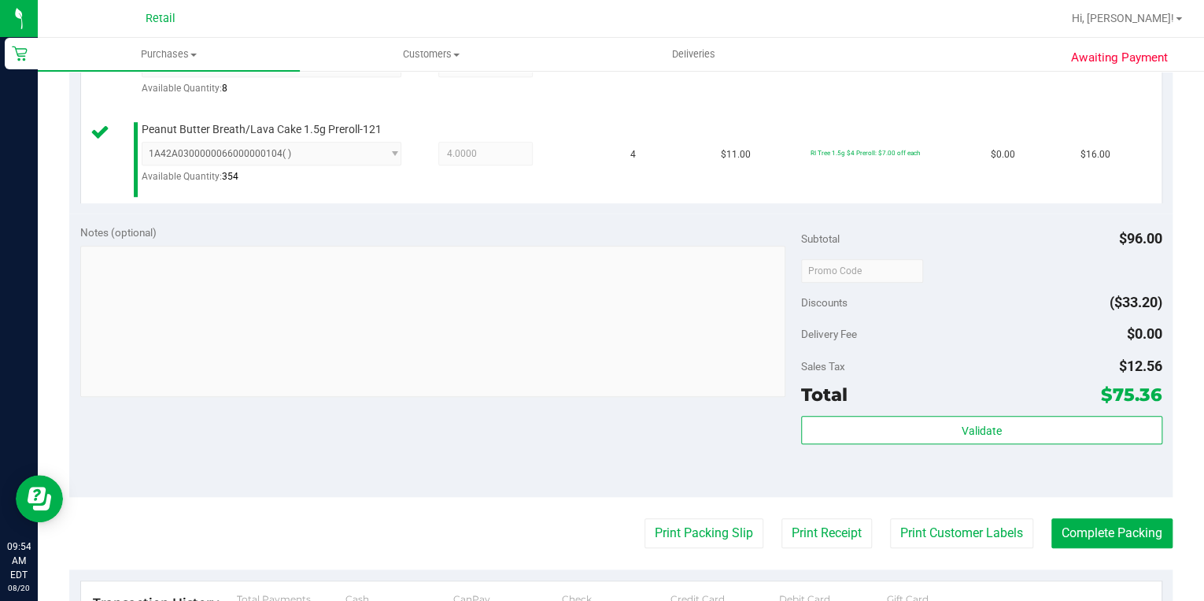
scroll to position [693, 0]
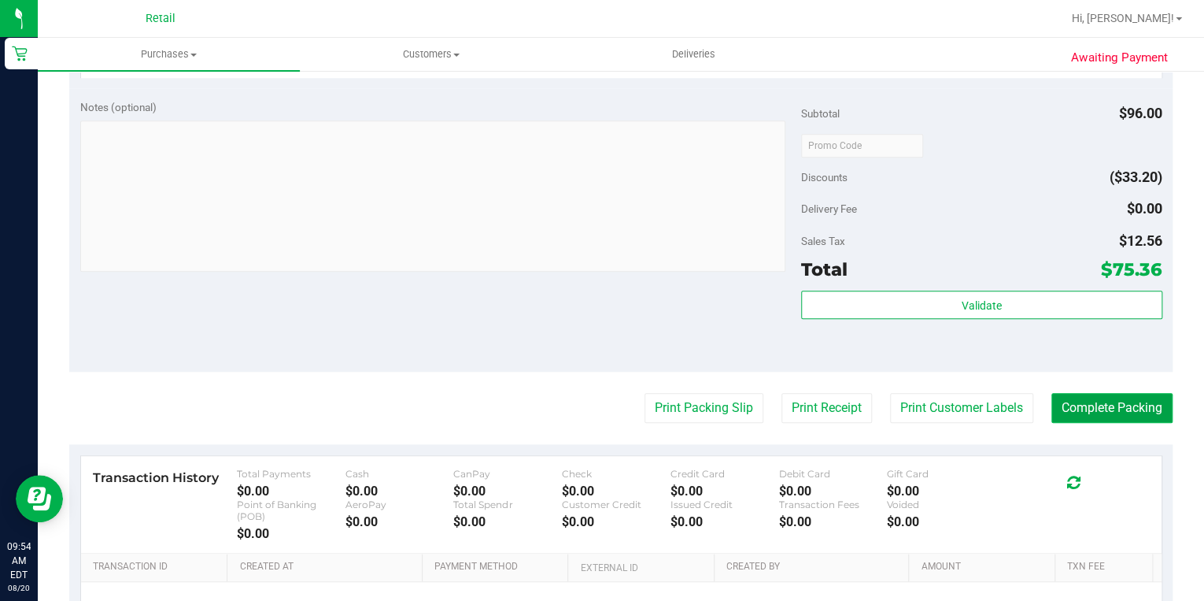
click at [1083, 412] on button "Complete Packing" at bounding box center [1112, 408] width 121 height 30
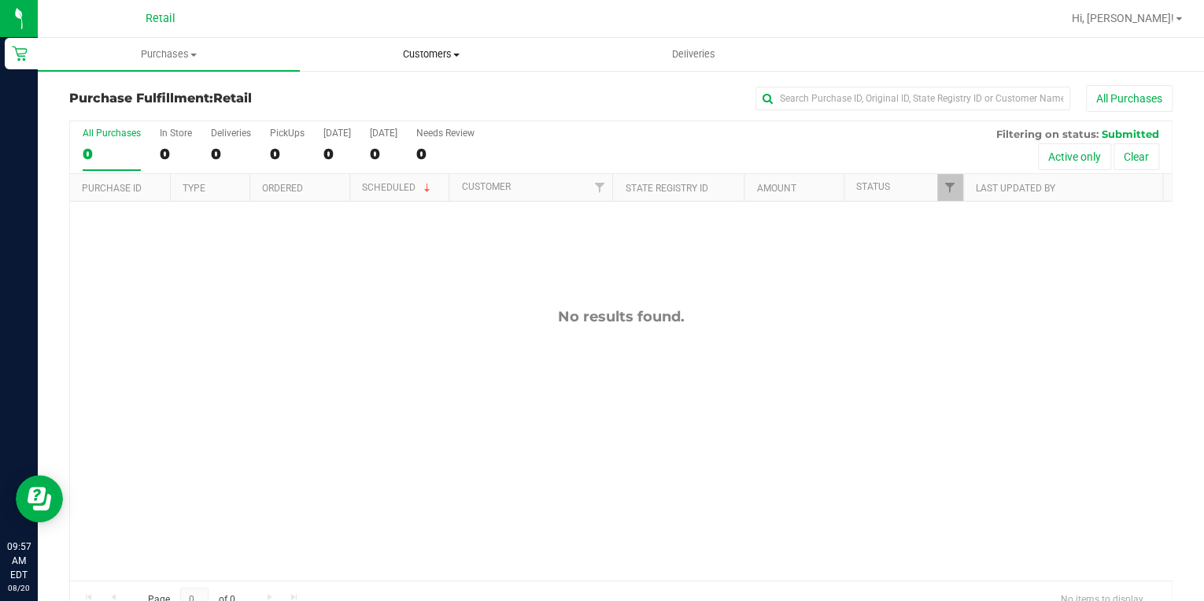
click at [444, 67] on uib-tab-heading "Customers All customers Add a new customer All physicians" at bounding box center [431, 54] width 261 height 31
click at [357, 98] on span "All customers" at bounding box center [356, 94] width 113 height 13
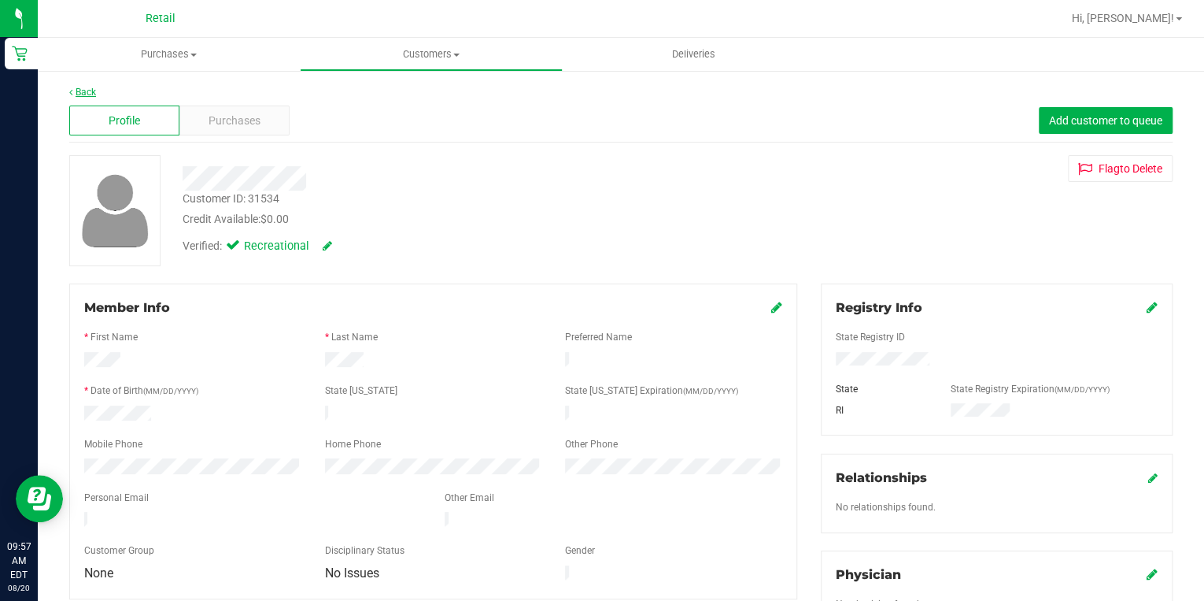
click at [87, 92] on link "Back" at bounding box center [82, 92] width 27 height 11
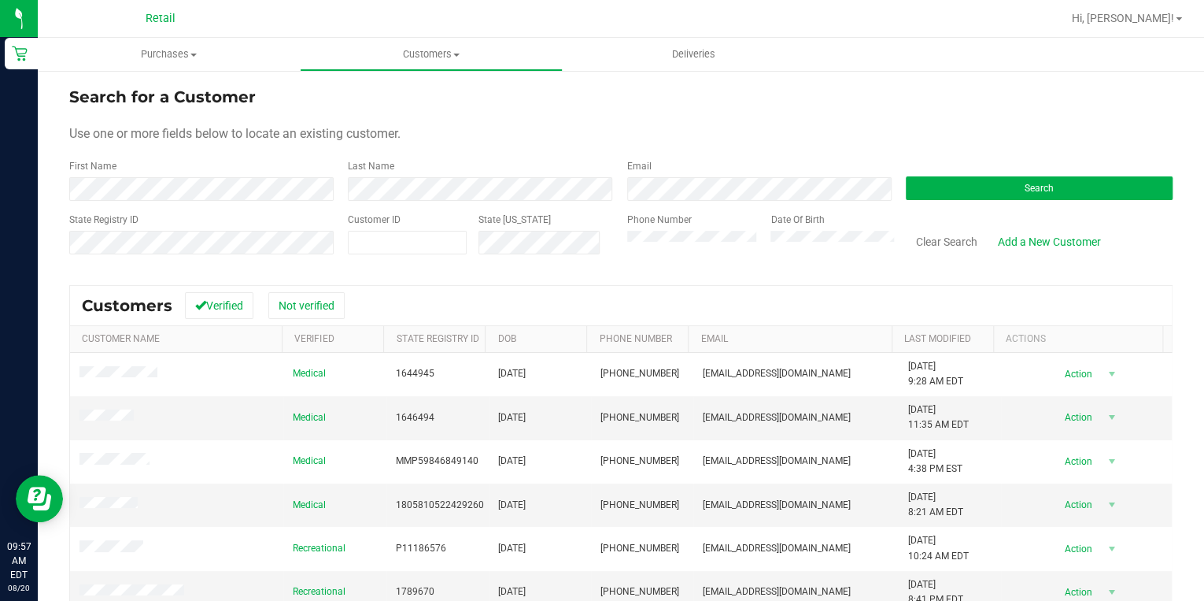
click at [130, 198] on form "Search for a Customer Use one or more fields below to locate an existing custom…" at bounding box center [621, 176] width 1104 height 183
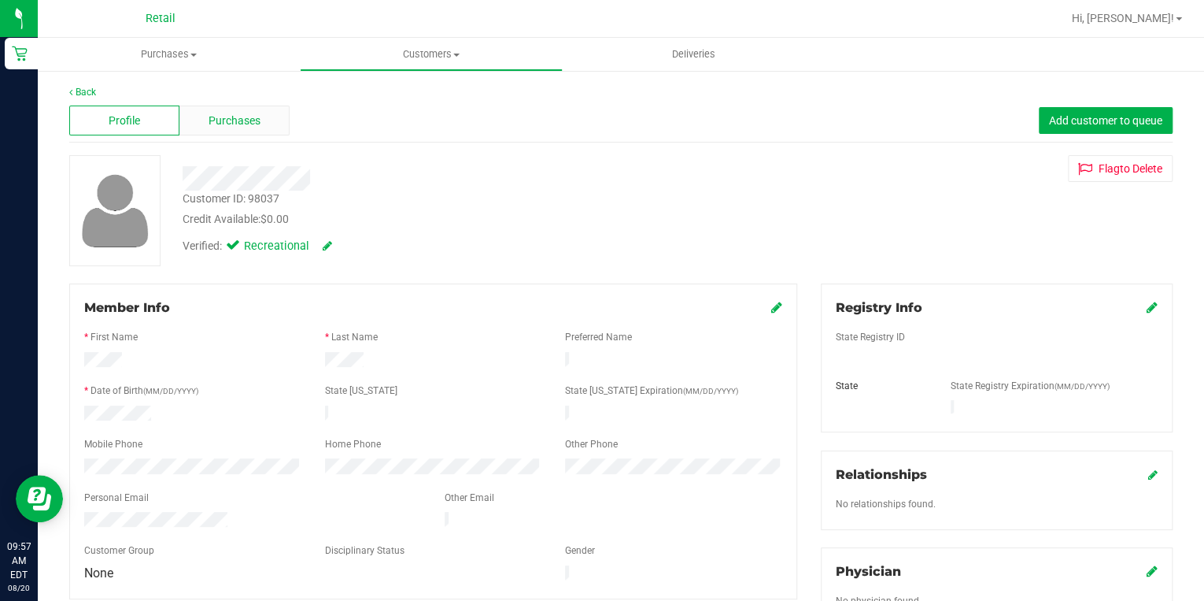
click at [240, 118] on span "Purchases" at bounding box center [235, 121] width 52 height 17
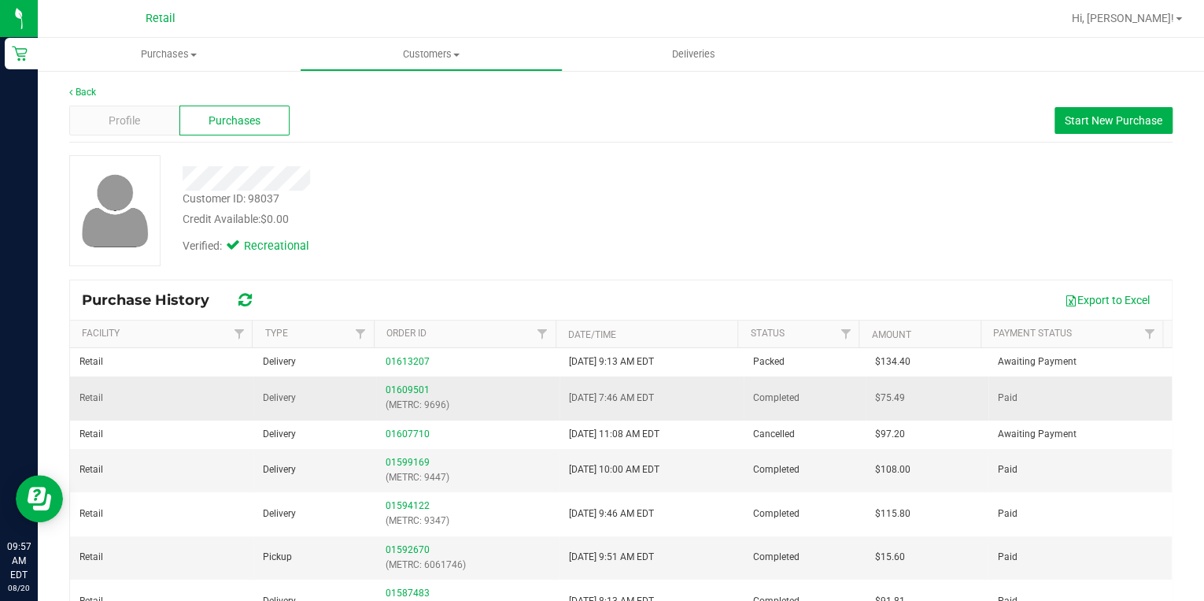
drag, startPoint x: 682, startPoint y: 397, endPoint x: 576, endPoint y: 406, distance: 105.9
click at [576, 406] on td "[DATE] 7:46 AM EDT" at bounding box center [651, 397] width 183 height 43
drag, startPoint x: 576, startPoint y: 406, endPoint x: 701, endPoint y: 400, distance: 124.5
click at [701, 400] on td "[DATE] 7:46 AM EDT" at bounding box center [651, 397] width 183 height 43
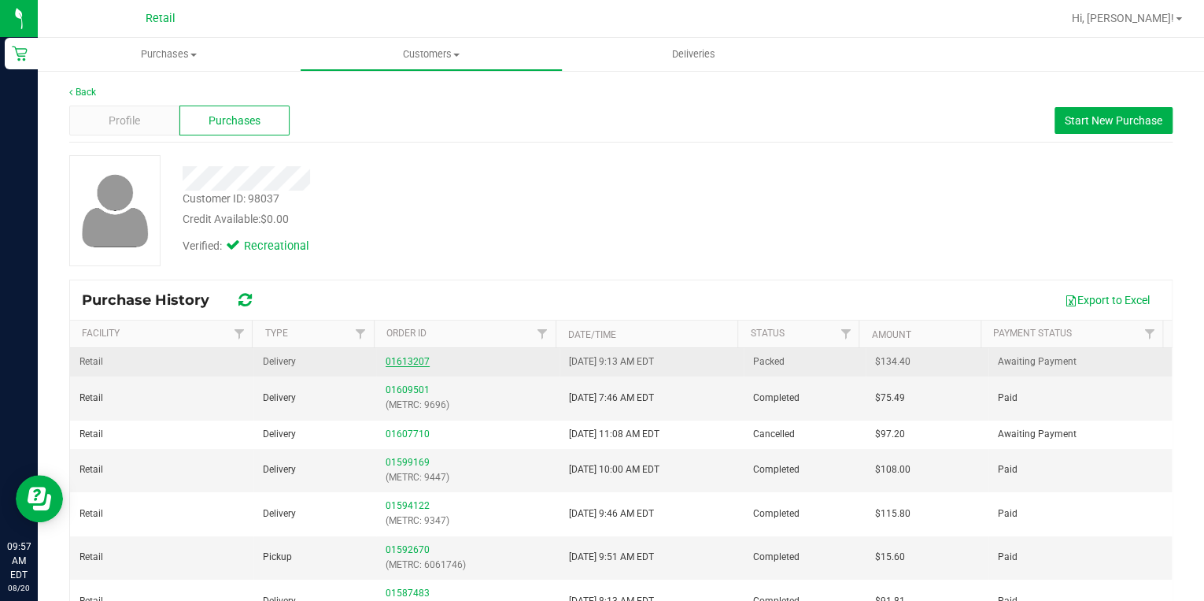
click at [395, 362] on link "01613207" at bounding box center [408, 361] width 44 height 11
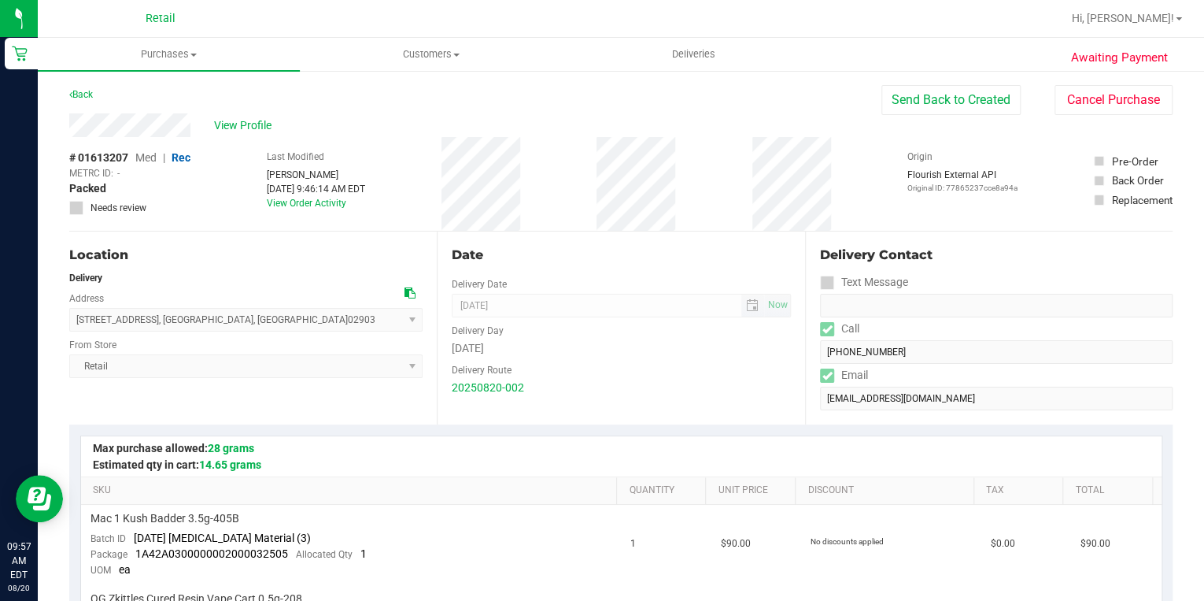
scroll to position [441, 0]
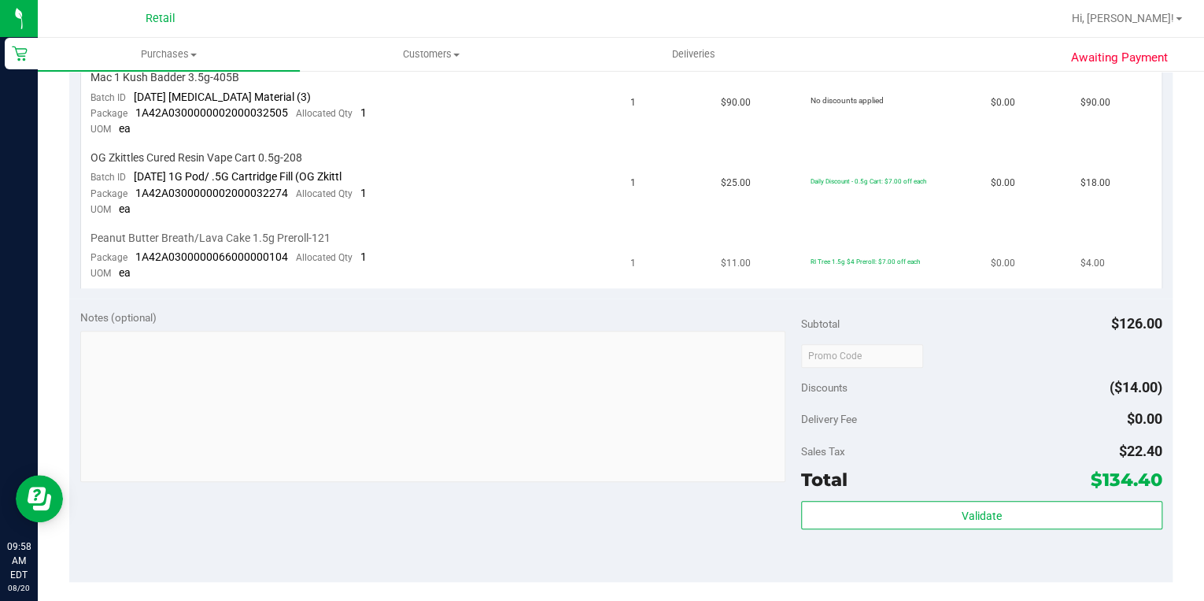
click at [176, 275] on td "Peanut Butter Breath/Lava Cake 1.5g Preroll-121 Package 1A42A030000006600000010…" at bounding box center [351, 256] width 541 height 64
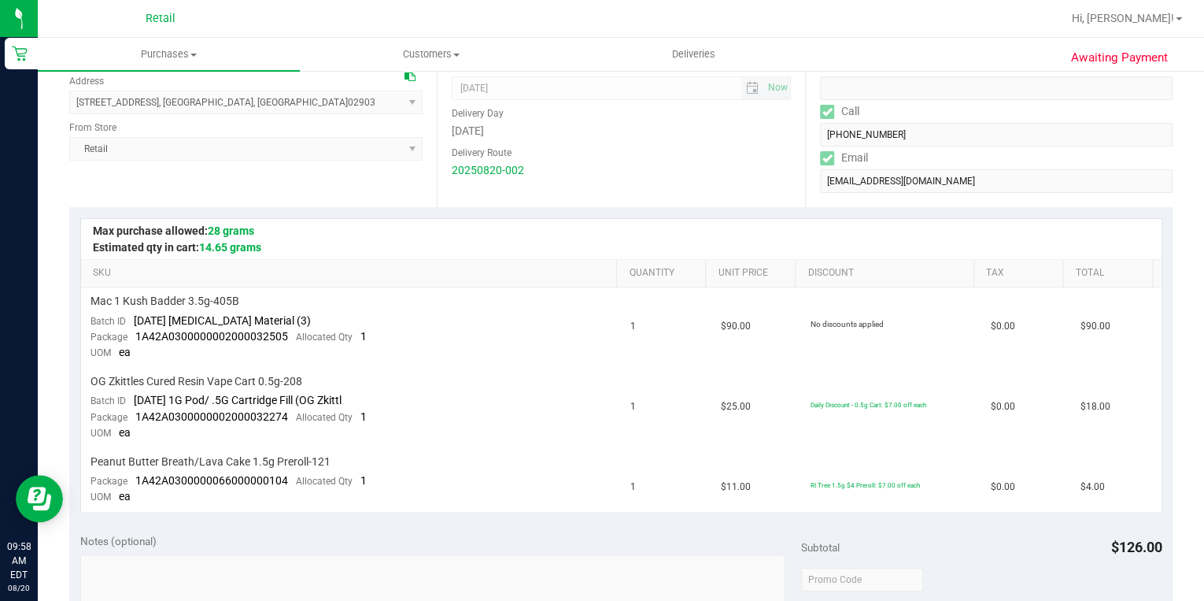
scroll to position [0, 0]
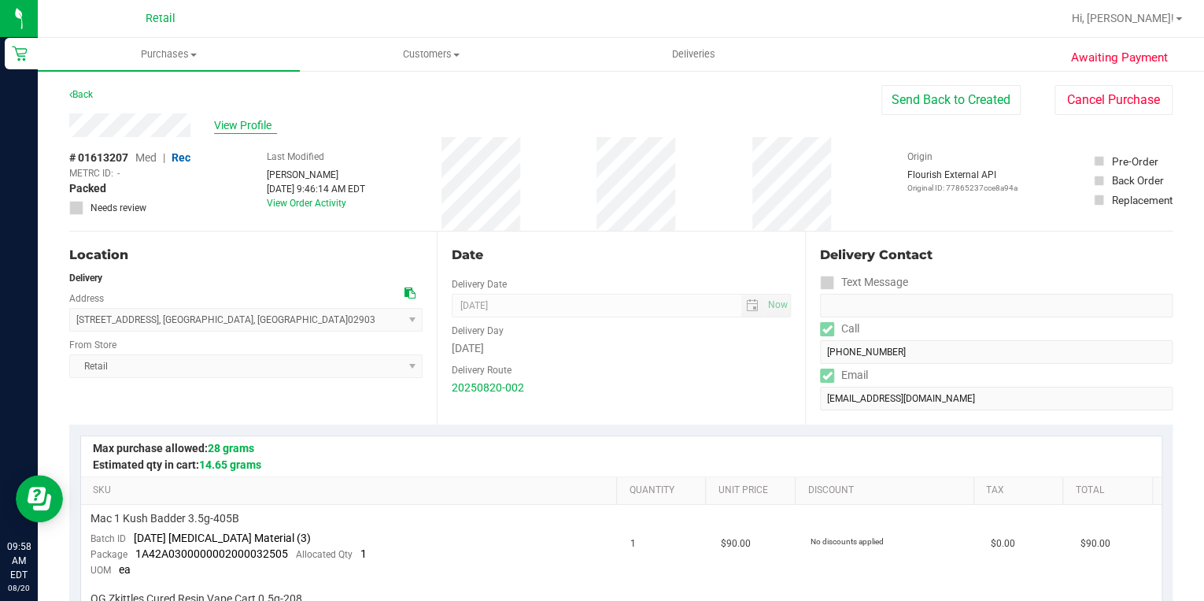
click at [239, 128] on span "View Profile" at bounding box center [245, 125] width 63 height 17
